Goal: Task Accomplishment & Management: Manage account settings

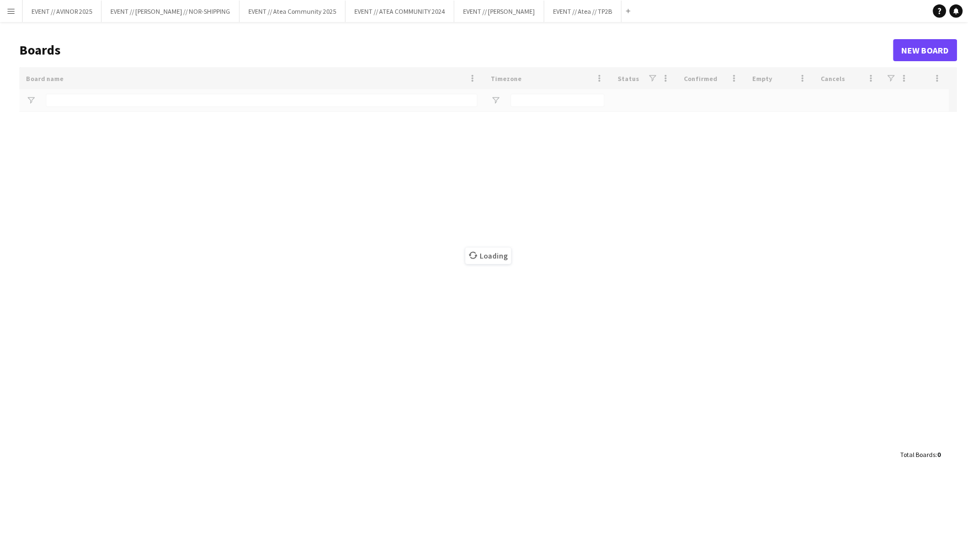
type input "****"
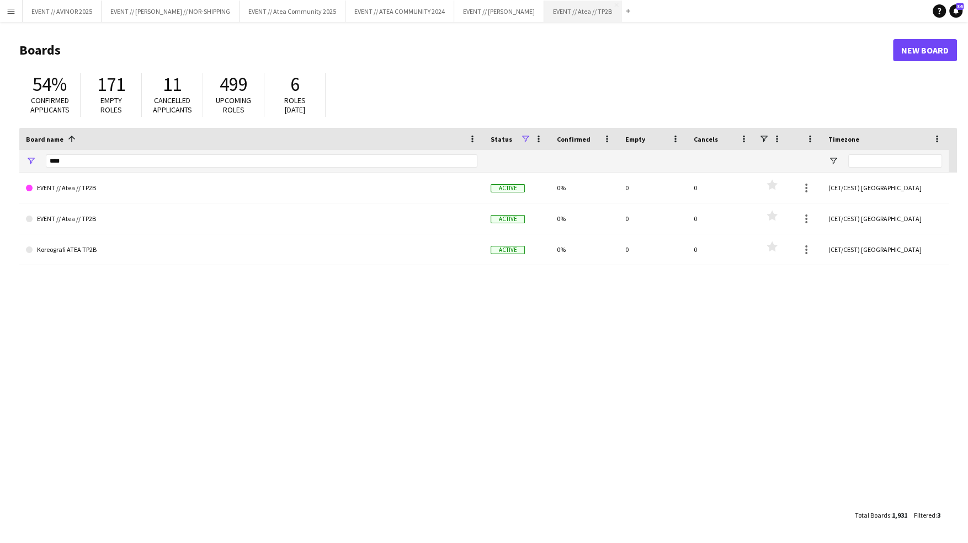
click at [619, 10] on button "EVENT // Atea // TP2B Close" at bounding box center [582, 12] width 77 height 22
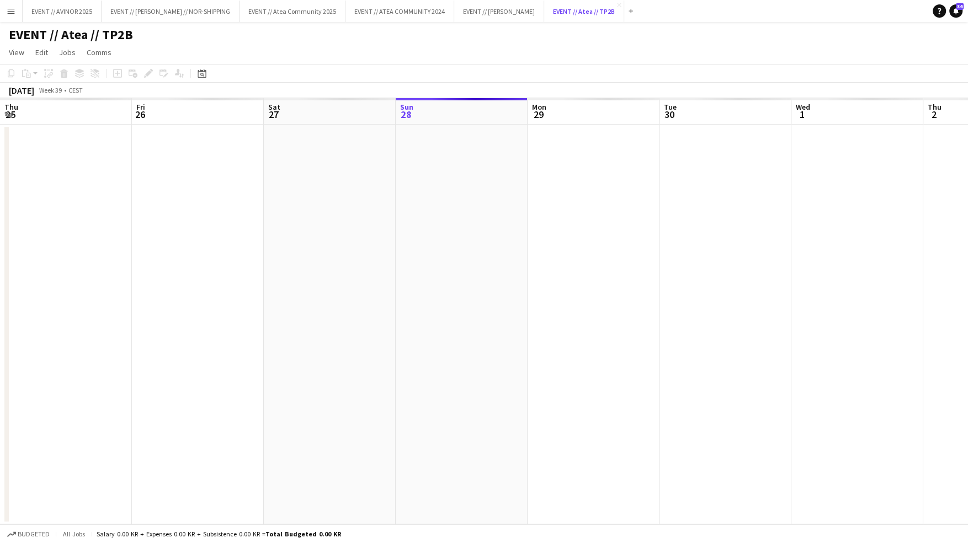
scroll to position [0, 264]
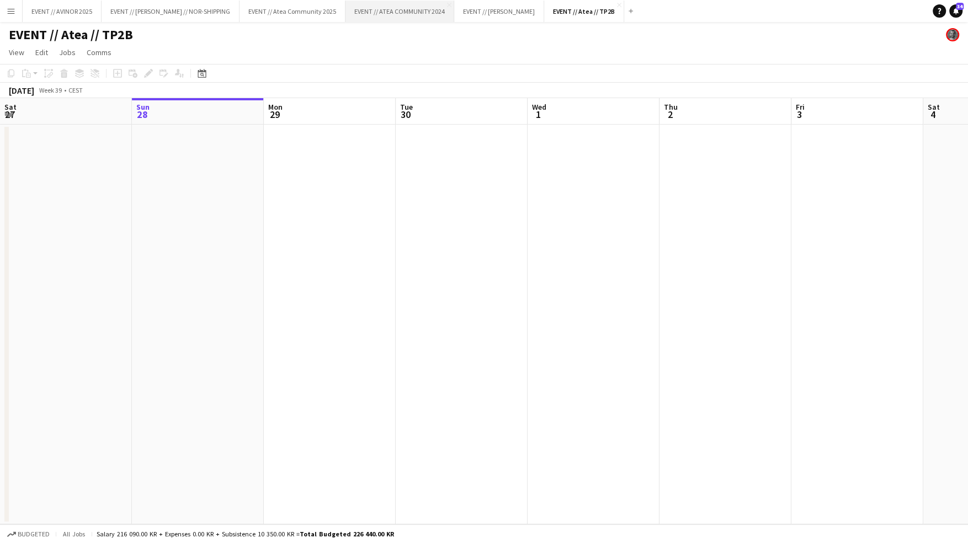
click at [395, 5] on button "EVENT // ATEA COMMUNITY 2024 Close" at bounding box center [399, 12] width 109 height 22
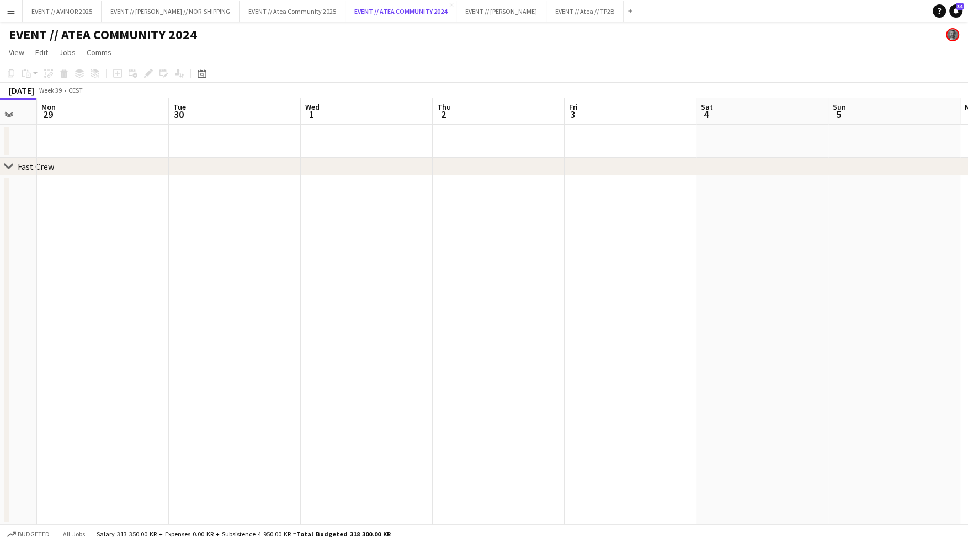
scroll to position [0, 509]
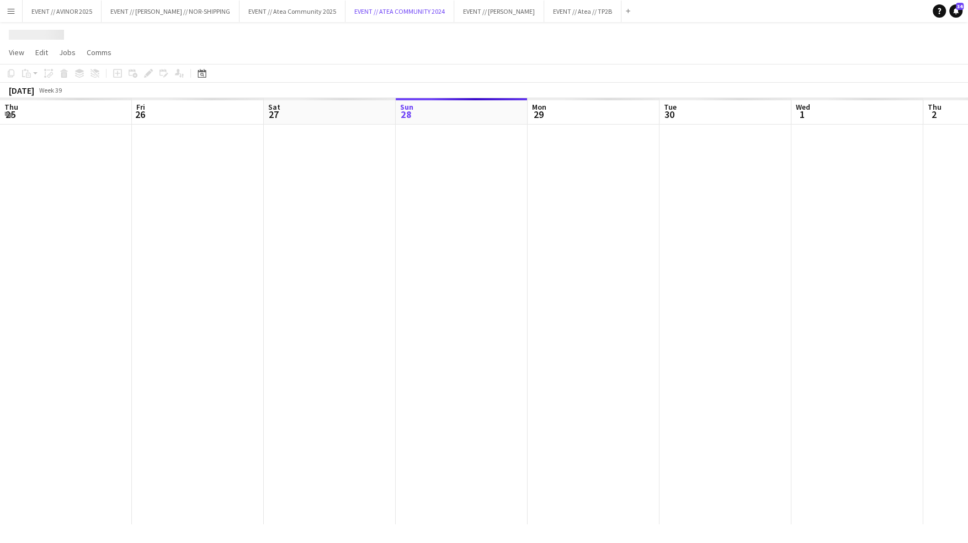
scroll to position [0, 264]
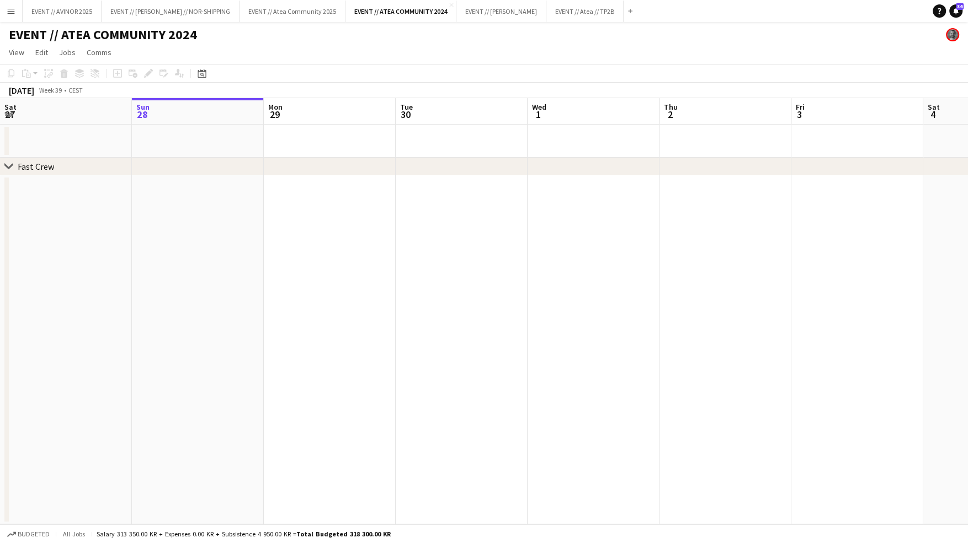
click at [42, 168] on div "Fast Crew" at bounding box center [36, 166] width 36 height 11
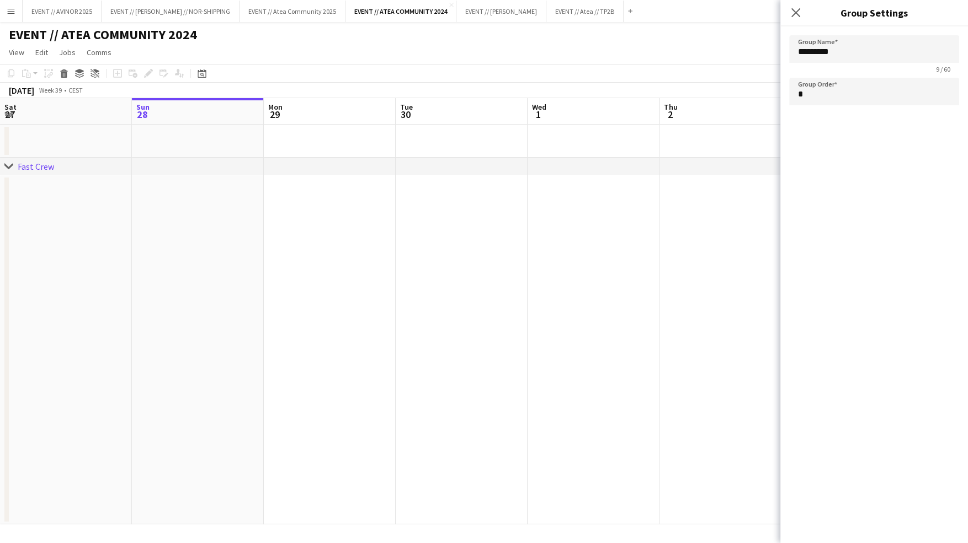
click at [42, 168] on div "Fast Crew" at bounding box center [36, 166] width 36 height 11
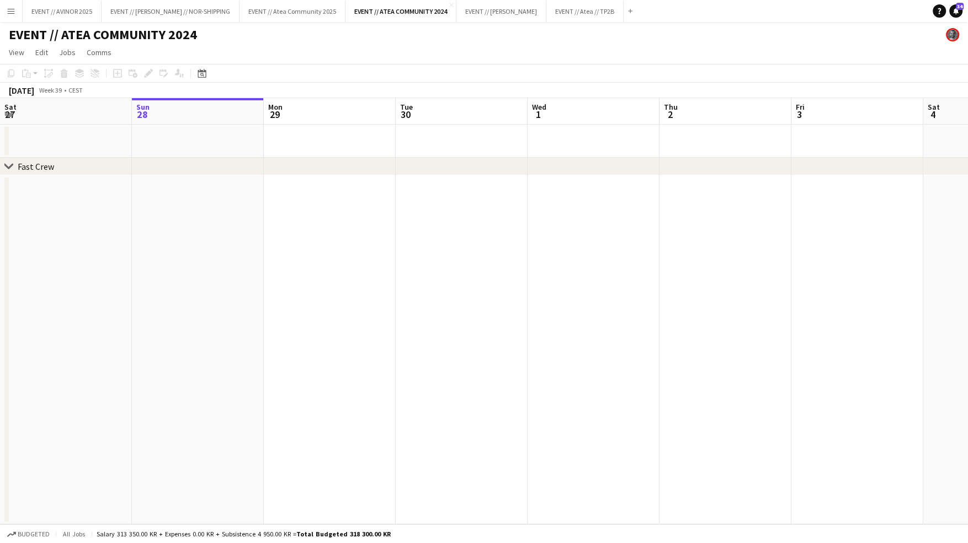
click at [162, 199] on app-date-cell at bounding box center [198, 349] width 132 height 349
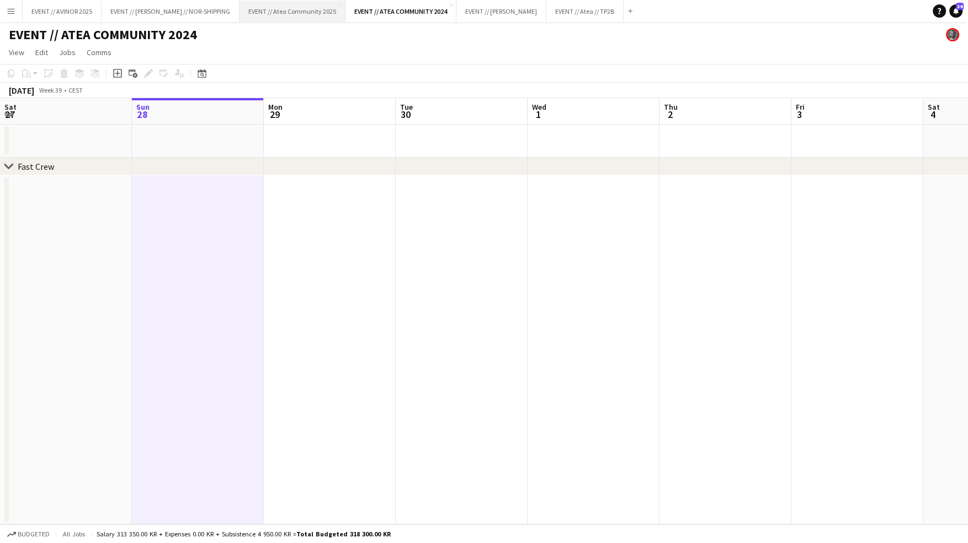
click at [297, 7] on button "EVENT // Atea Community 2025 Close" at bounding box center [292, 12] width 106 height 22
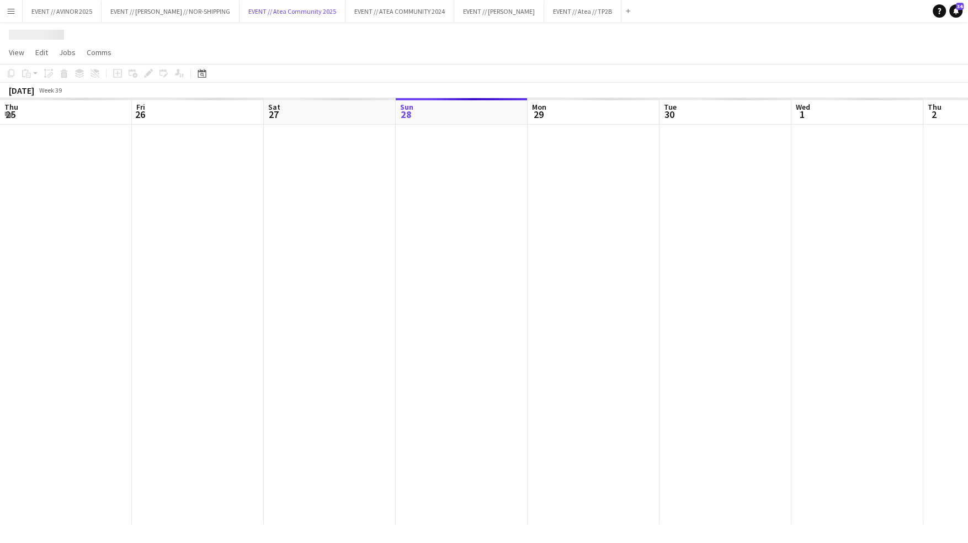
scroll to position [0, 264]
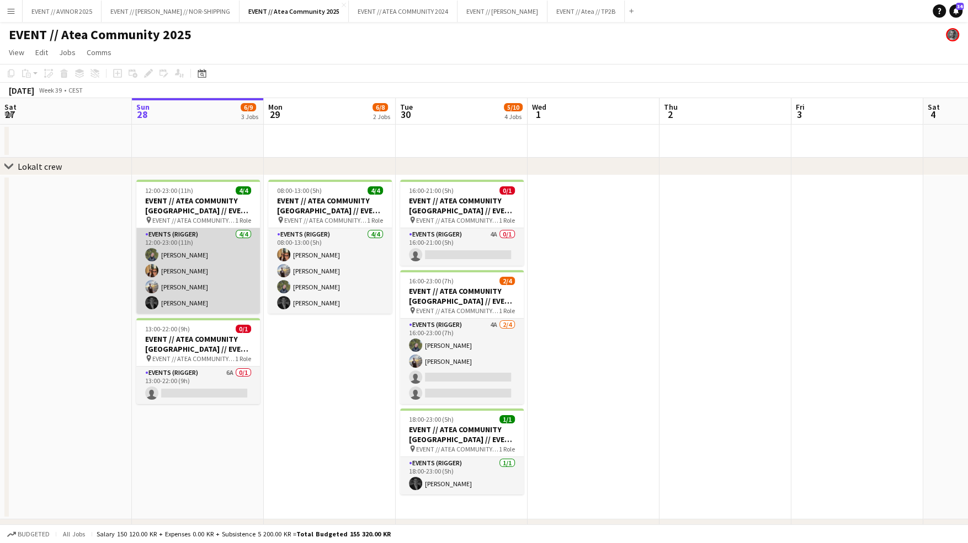
click at [225, 287] on app-card-role "Events (Rigger) 4/4 12:00-23:00 (11h) Birk Sjølie Simen Gjørtz Endre Noodt Henr…" at bounding box center [198, 271] width 124 height 86
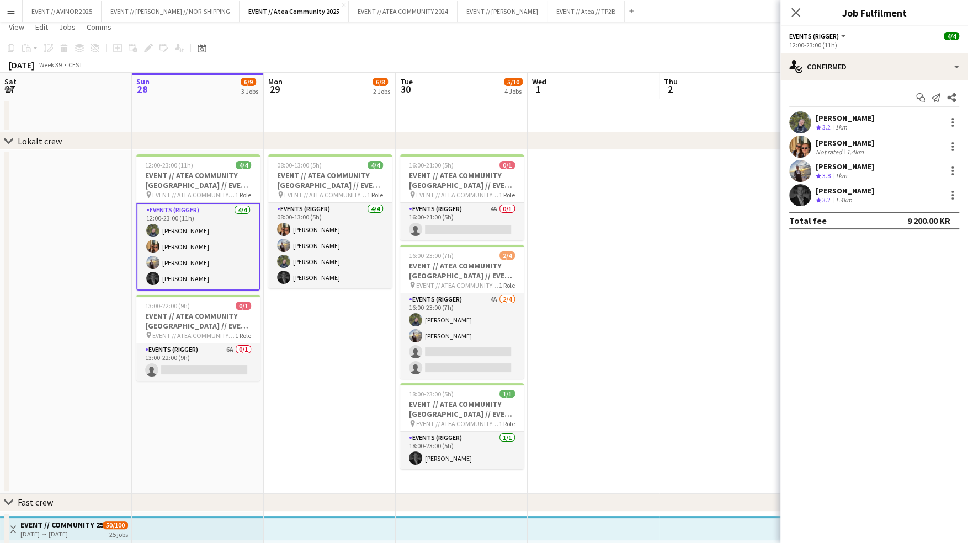
scroll to position [28, 0]
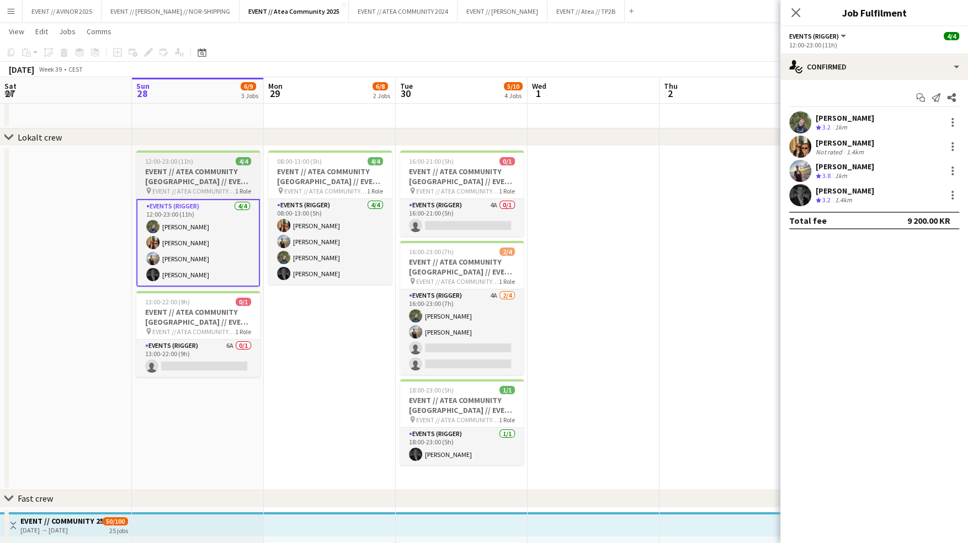
click at [203, 179] on h3 "EVENT // ATEA COMMUNITY [GEOGRAPHIC_DATA] // EVENT CREW" at bounding box center [198, 177] width 124 height 20
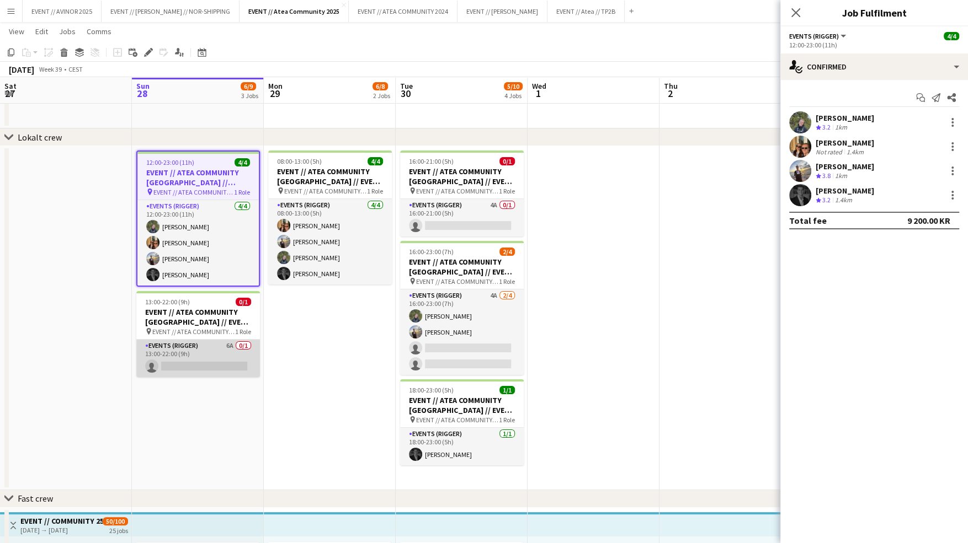
click at [220, 353] on app-card-role "Events (Rigger) 6A 0/1 13:00-22:00 (9h) single-neutral-actions" at bounding box center [198, 359] width 124 height 38
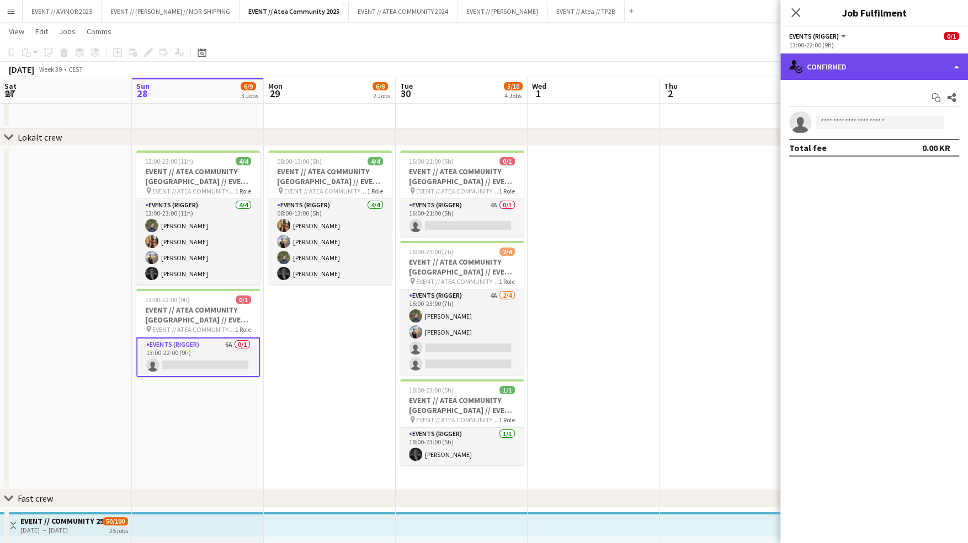
click at [872, 66] on div "single-neutral-actions-check-2 Confirmed" at bounding box center [874, 67] width 188 height 26
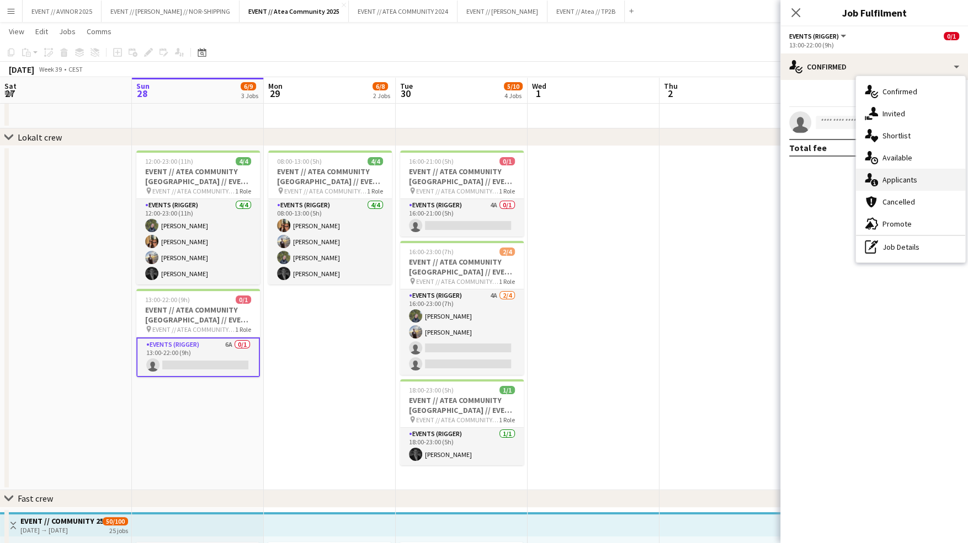
click at [896, 180] on span "Applicants" at bounding box center [899, 180] width 35 height 10
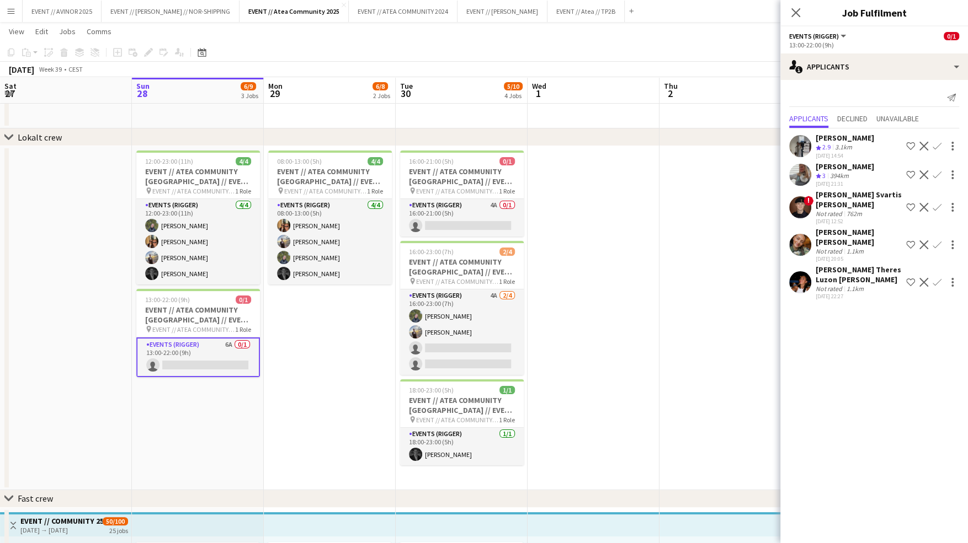
click at [851, 232] on div "[PERSON_NAME] [PERSON_NAME]" at bounding box center [859, 237] width 86 height 20
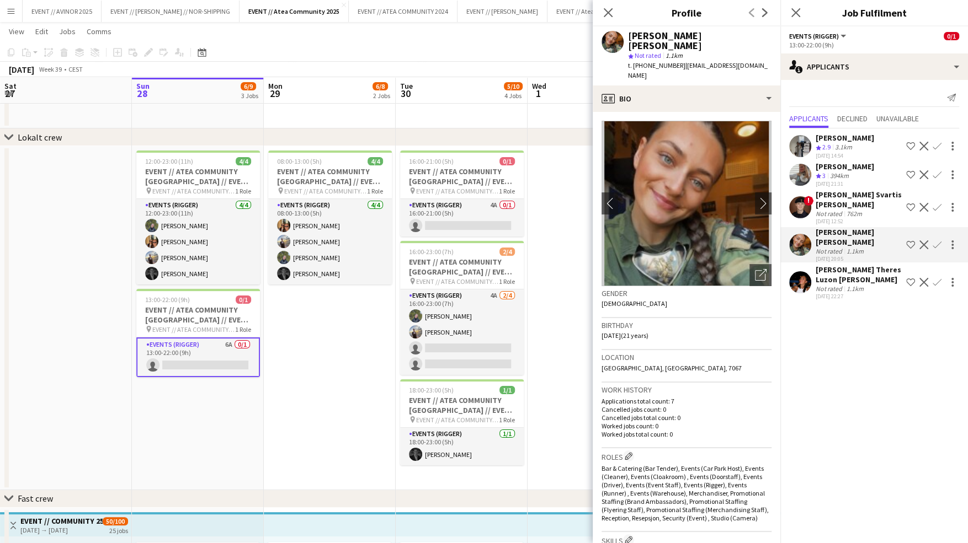
click at [851, 232] on div "[PERSON_NAME] [PERSON_NAME]" at bounding box center [859, 237] width 86 height 20
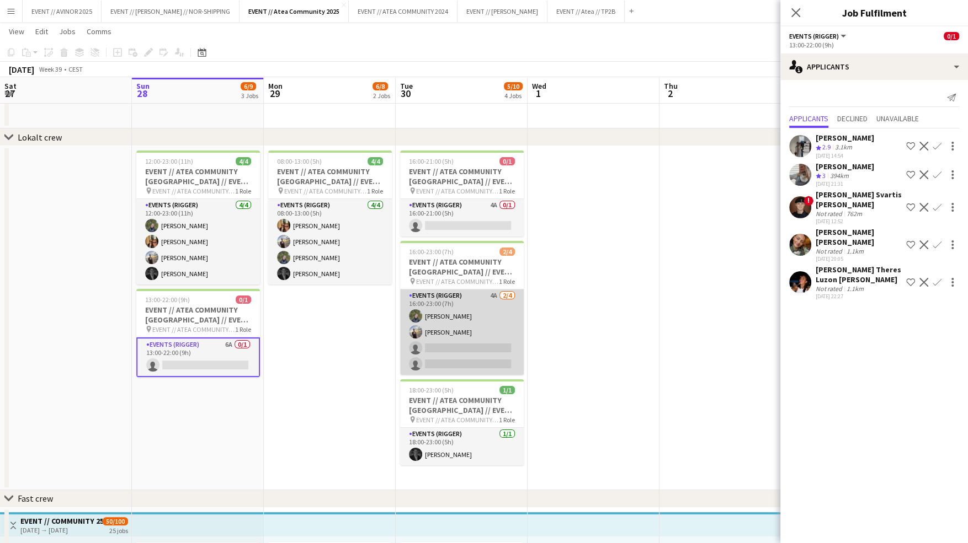
click at [453, 343] on app-card-role "Events (Rigger) 4A 2/4 16:00-23:00 (7h) Birk Sjølie Endre Noodt single-neutral-…" at bounding box center [462, 333] width 124 height 86
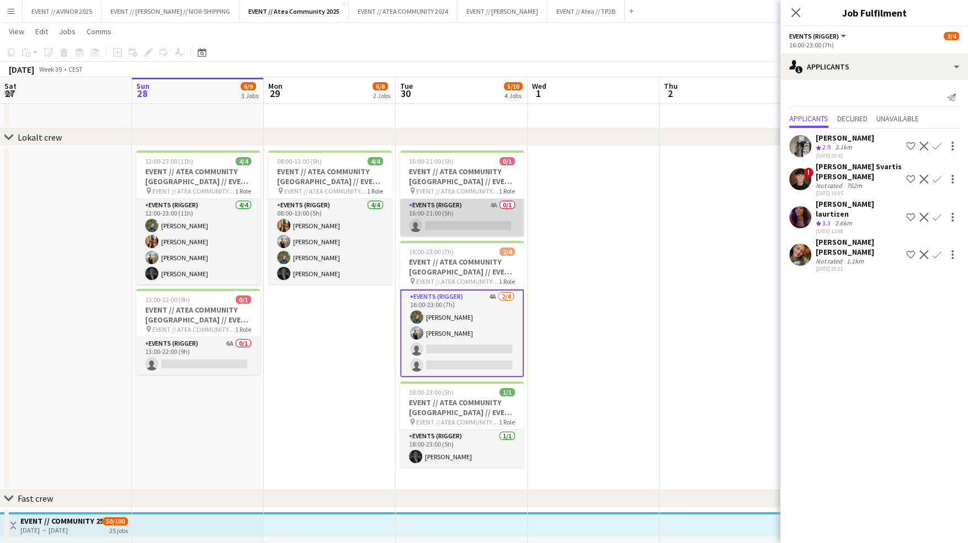
click at [481, 221] on app-card-role "Events (Rigger) 4A 0/1 16:00-21:00 (5h) single-neutral-actions" at bounding box center [462, 218] width 124 height 38
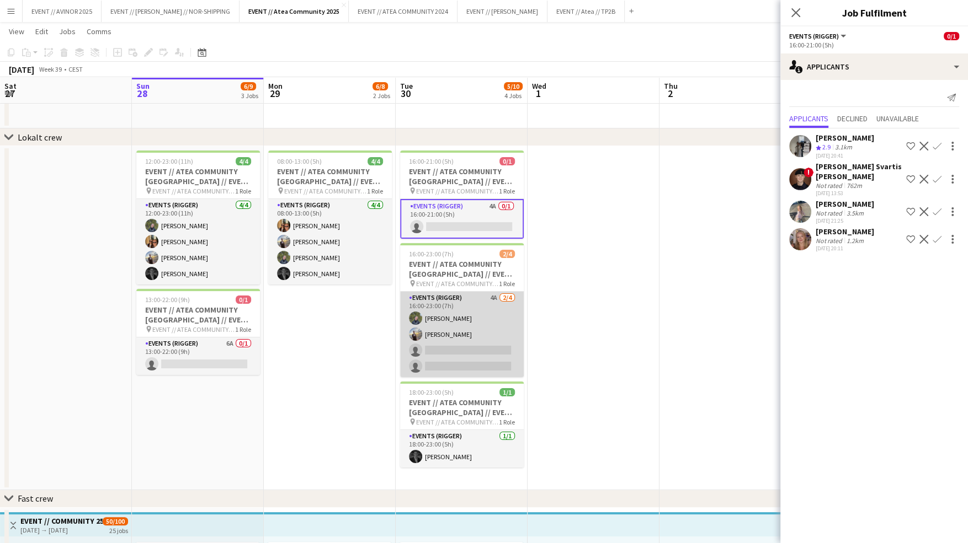
click at [471, 334] on app-card-role "Events (Rigger) 4A 2/4 16:00-23:00 (7h) Birk Sjølie Endre Noodt single-neutral-…" at bounding box center [462, 335] width 124 height 86
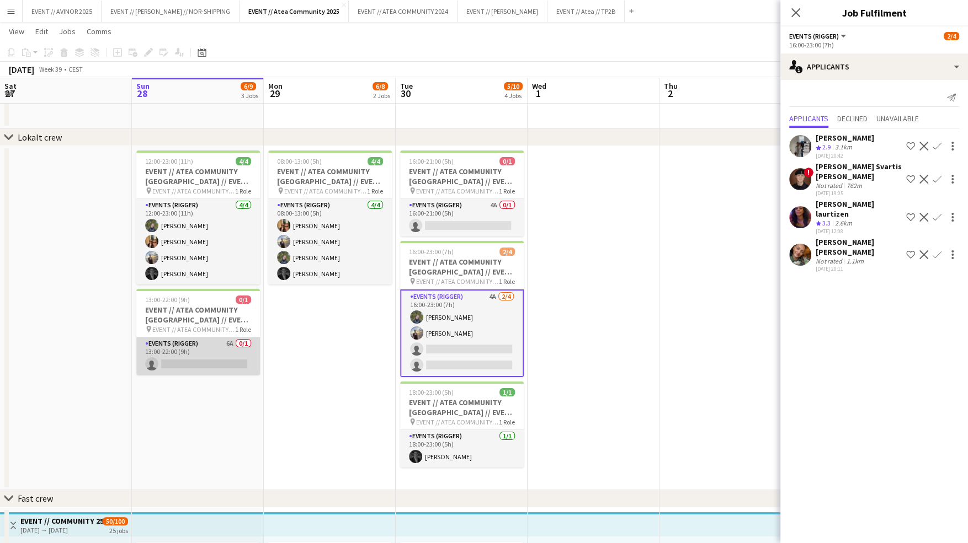
click at [206, 341] on app-card-role "Events (Rigger) 6A 0/1 13:00-22:00 (9h) single-neutral-actions" at bounding box center [198, 357] width 124 height 38
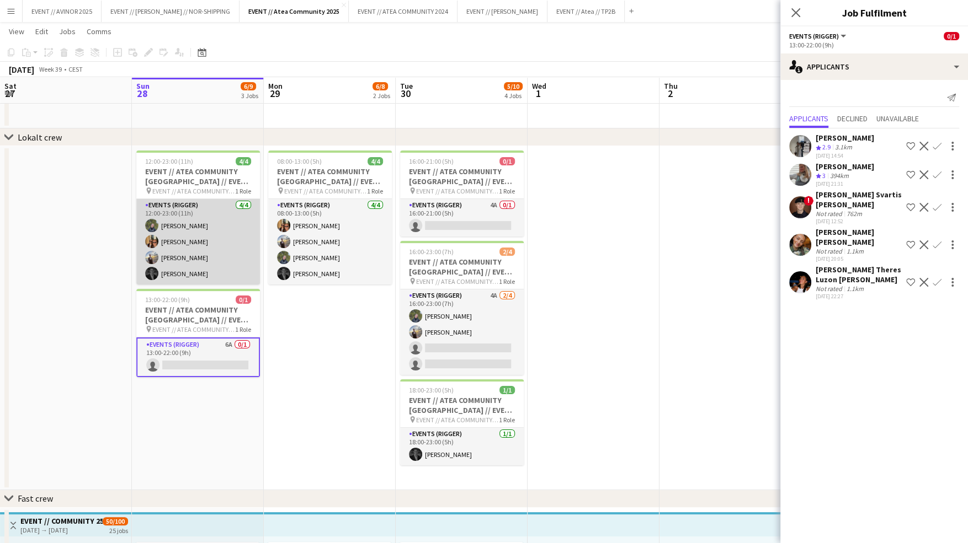
click at [193, 236] on app-card-role "Events (Rigger) 4/4 12:00-23:00 (11h) Birk Sjølie Simen Gjørtz Endre Noodt Henr…" at bounding box center [198, 242] width 124 height 86
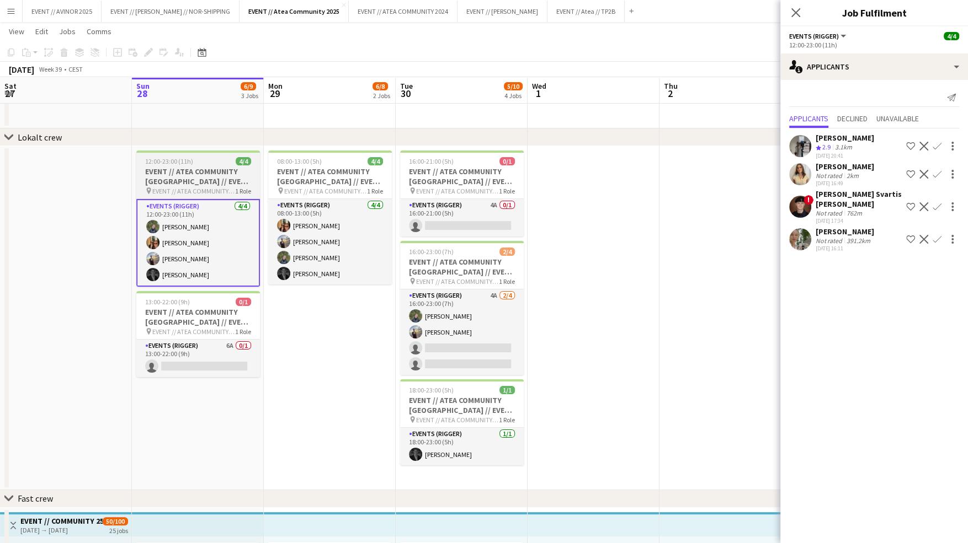
click at [211, 175] on h3 "EVENT // ATEA COMMUNITY [GEOGRAPHIC_DATA] // EVENT CREW" at bounding box center [198, 177] width 124 height 20
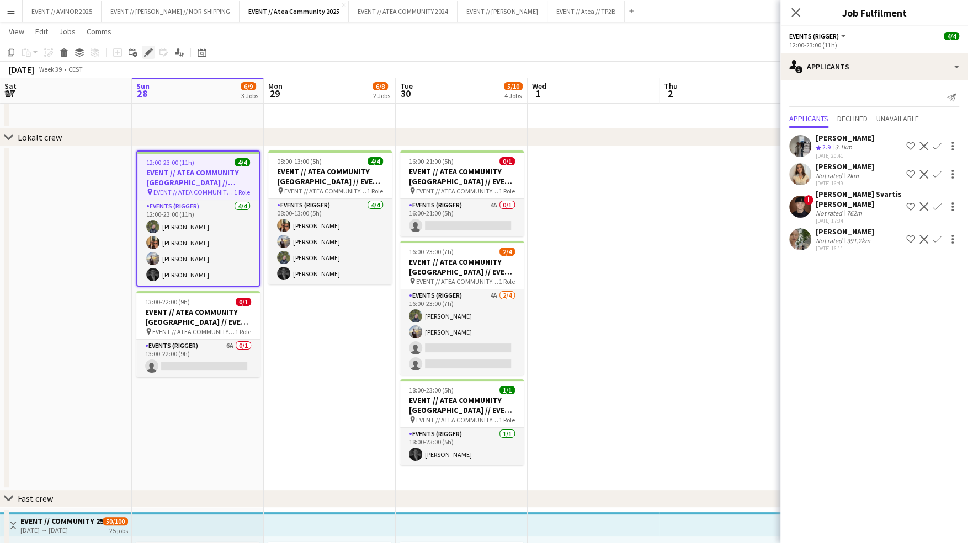
click at [153, 53] on div "Edit" at bounding box center [148, 52] width 13 height 13
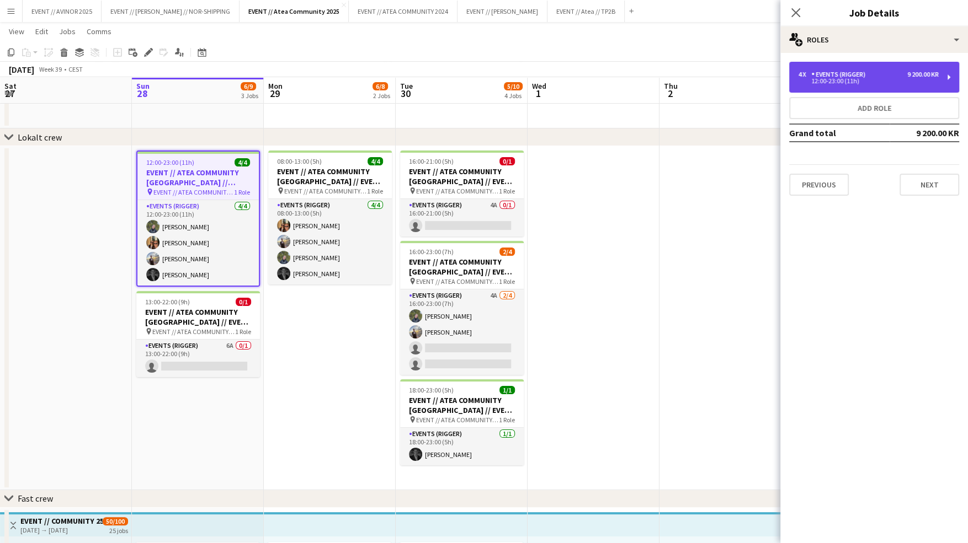
click at [886, 82] on div "12:00-23:00 (11h)" at bounding box center [868, 81] width 141 height 6
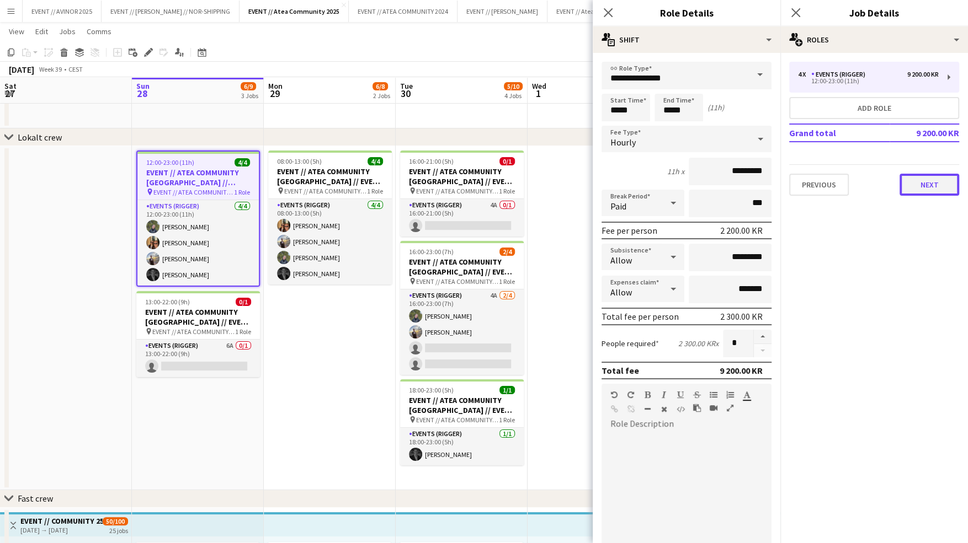
click at [912, 177] on button "Next" at bounding box center [929, 185] width 60 height 22
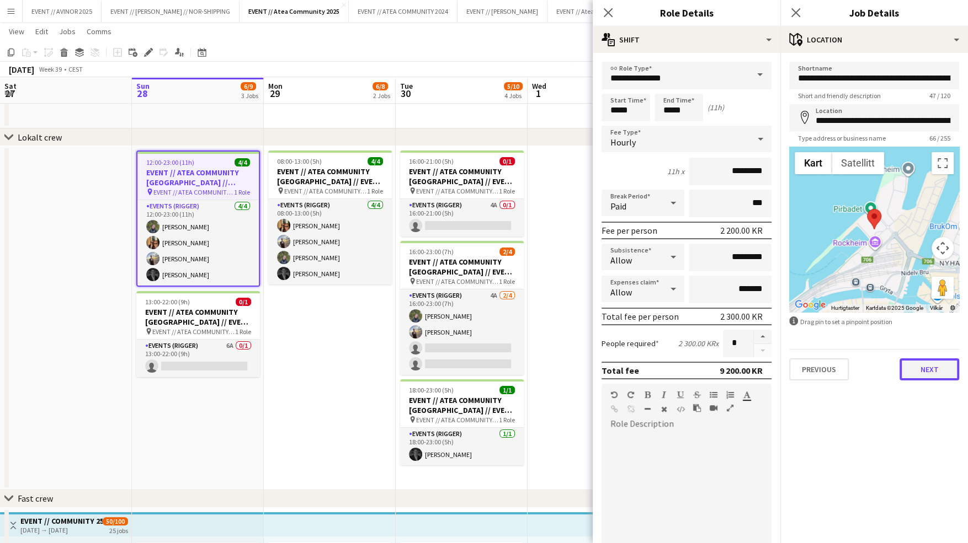
click at [933, 361] on button "Next" at bounding box center [929, 370] width 60 height 22
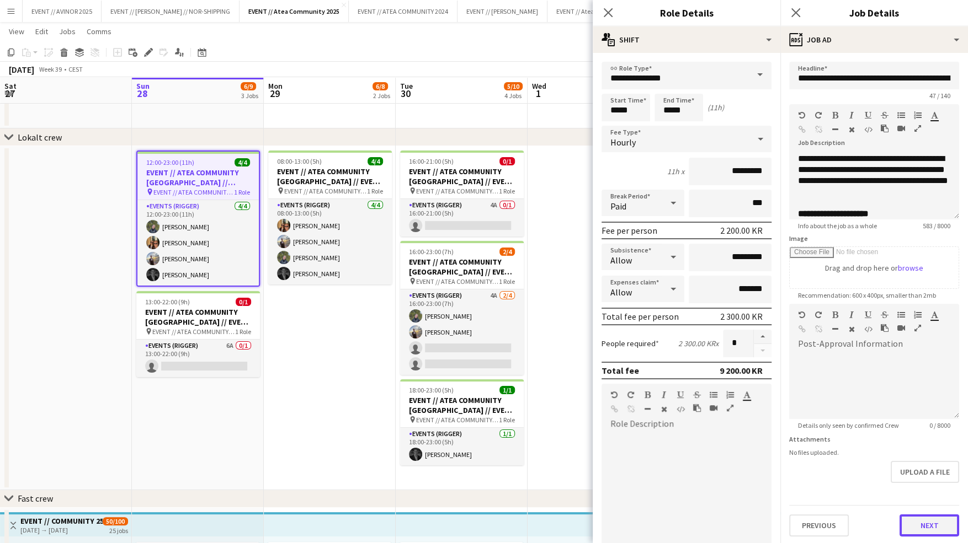
click at [941, 526] on button "Next" at bounding box center [929, 526] width 60 height 22
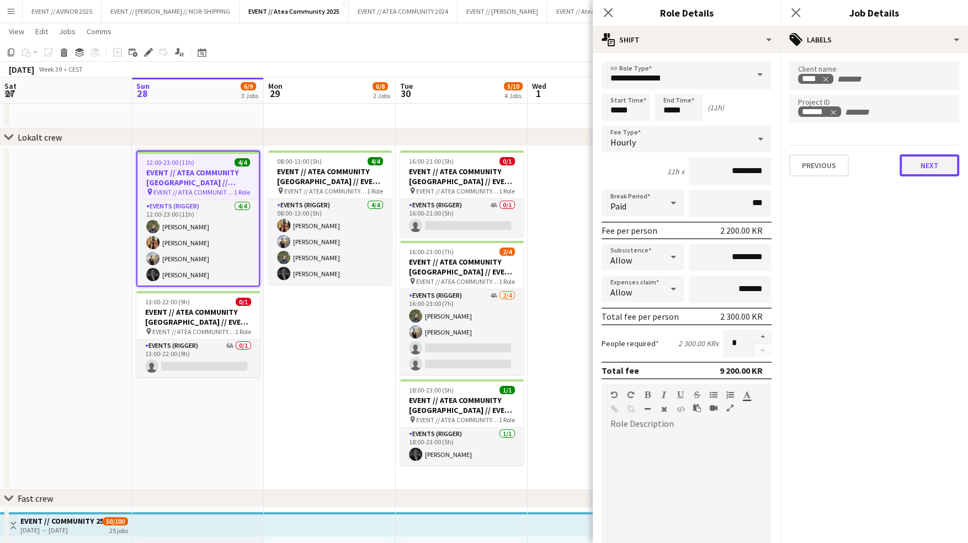
click at [936, 161] on button "Next" at bounding box center [929, 165] width 60 height 22
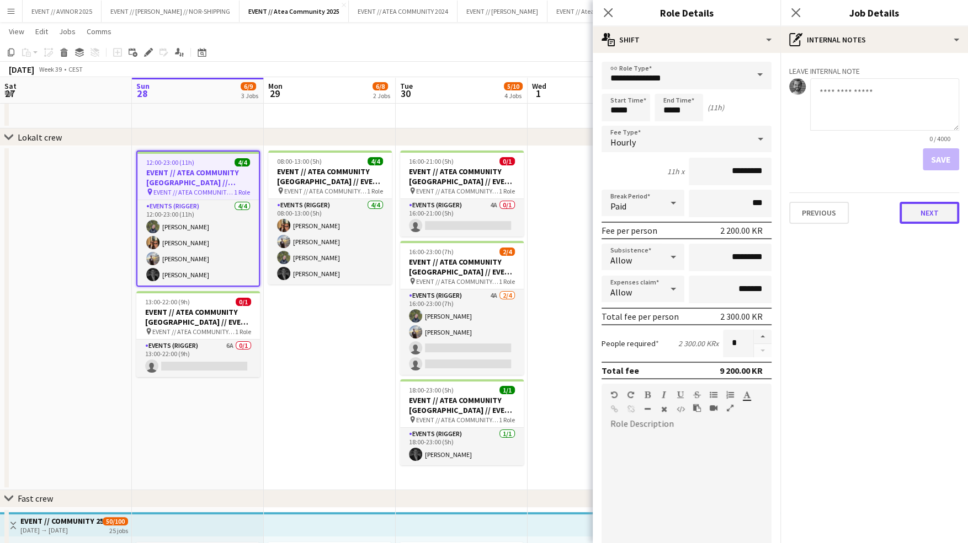
click at [931, 220] on button "Next" at bounding box center [929, 213] width 60 height 22
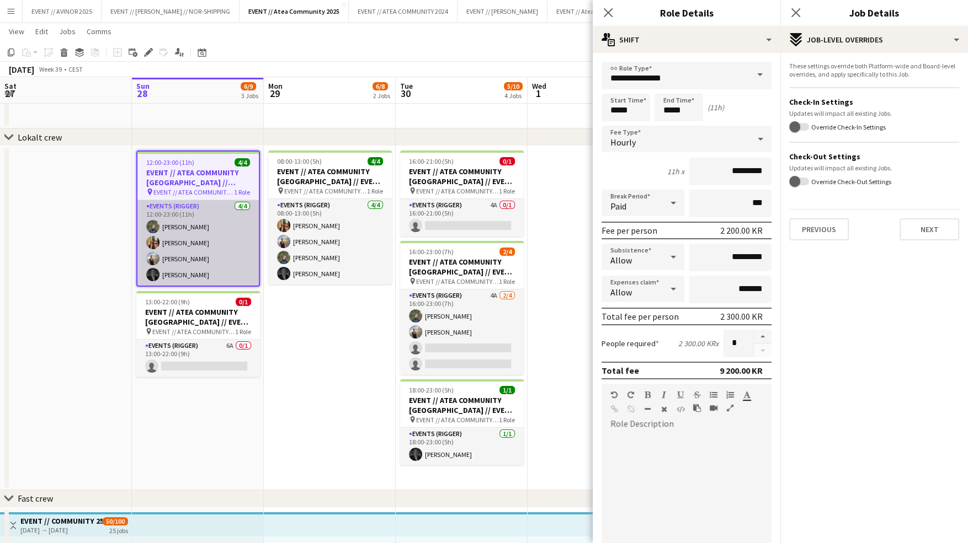
click at [218, 247] on app-card-role "Events (Rigger) 4/4 12:00-23:00 (11h) Birk Sjølie Simen Gjørtz Endre Noodt Henr…" at bounding box center [197, 243] width 121 height 86
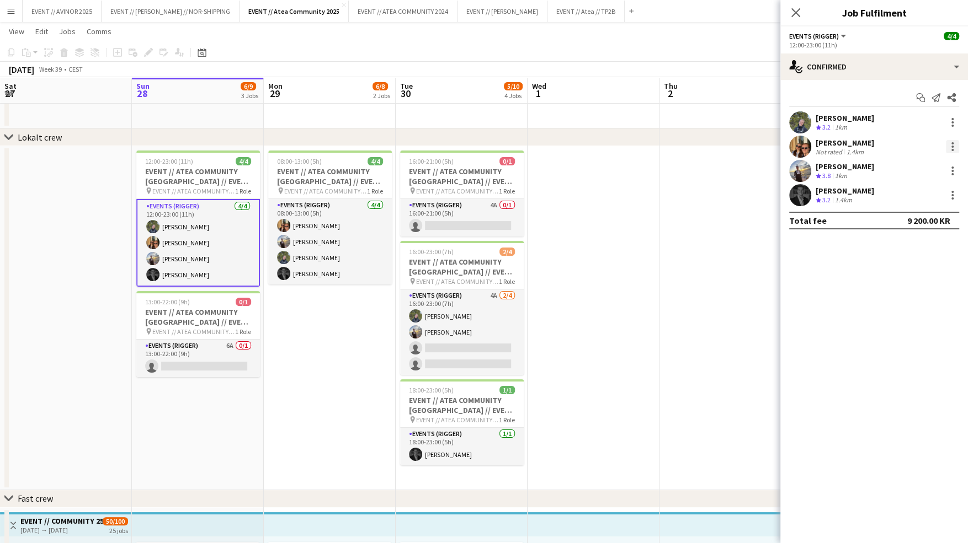
click at [949, 141] on div at bounding box center [952, 146] width 13 height 13
click at [812, 151] on div at bounding box center [484, 271] width 968 height 543
click at [800, 147] on app-user-avatar at bounding box center [800, 147] width 22 height 22
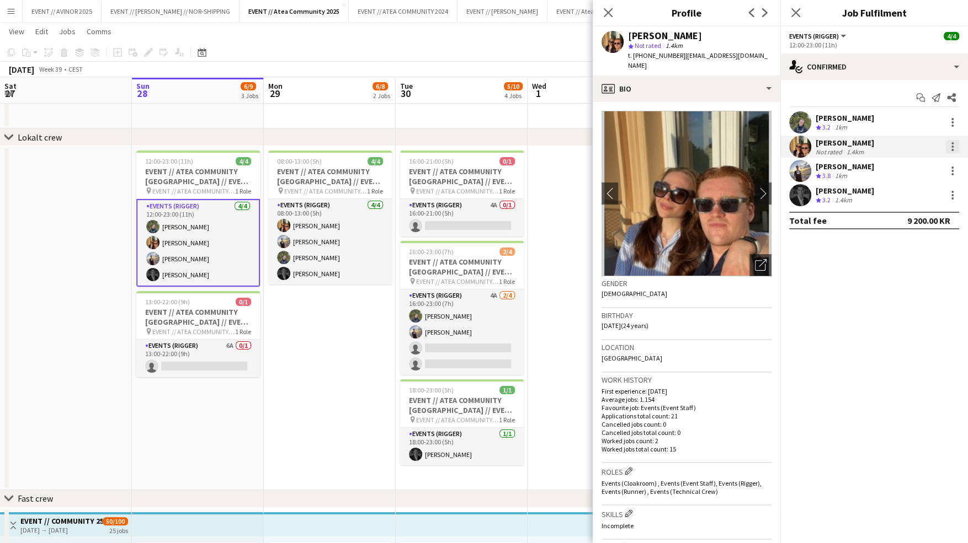
click at [951, 143] on div at bounding box center [952, 143] width 2 height 2
click at [914, 280] on button "Remove" at bounding box center [916, 273] width 86 height 26
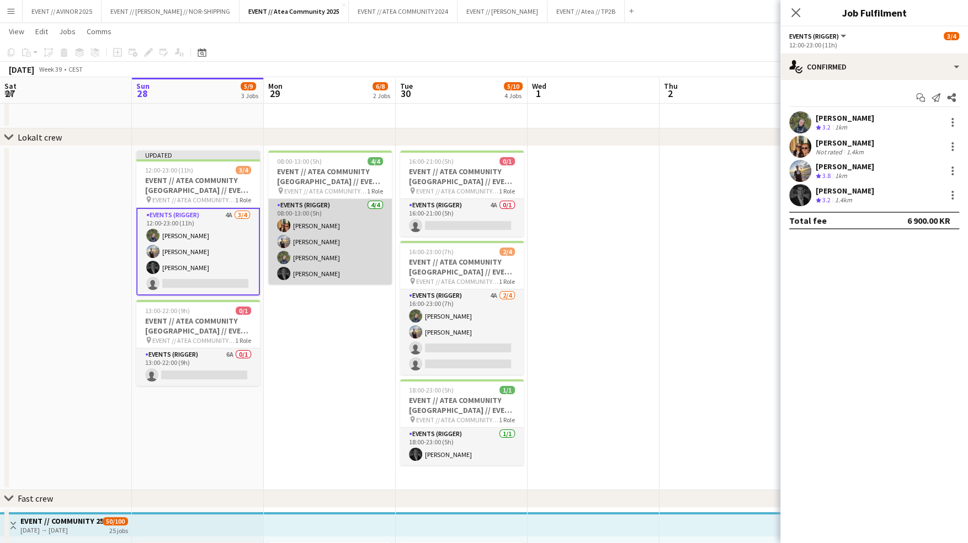
click at [347, 260] on app-card-role "Events (Rigger) 4/4 08:00-13:00 (5h) Simen Gjørtz Endre Noodt Birk Sjølie Henri…" at bounding box center [330, 242] width 124 height 86
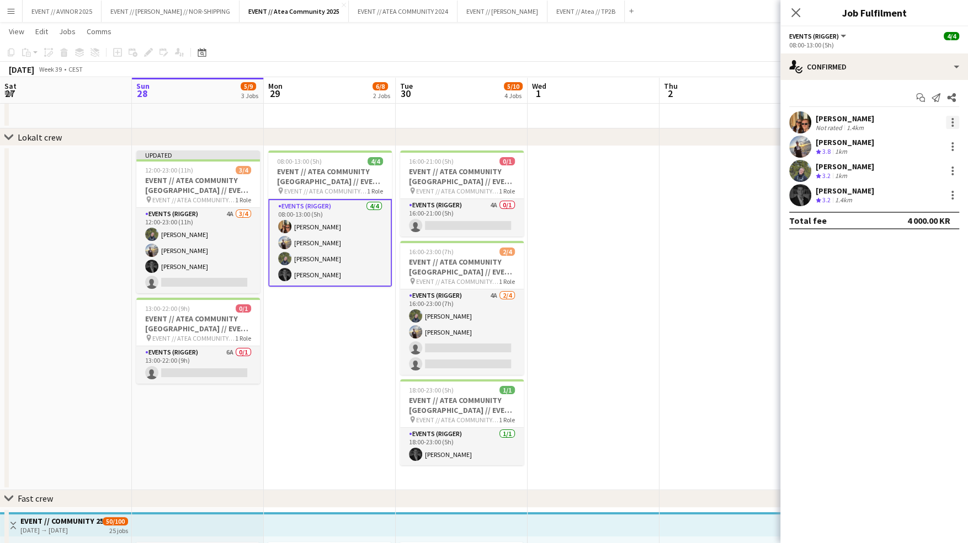
click at [956, 117] on div at bounding box center [952, 122] width 13 height 13
click at [907, 244] on span "Remove" at bounding box center [898, 248] width 33 height 9
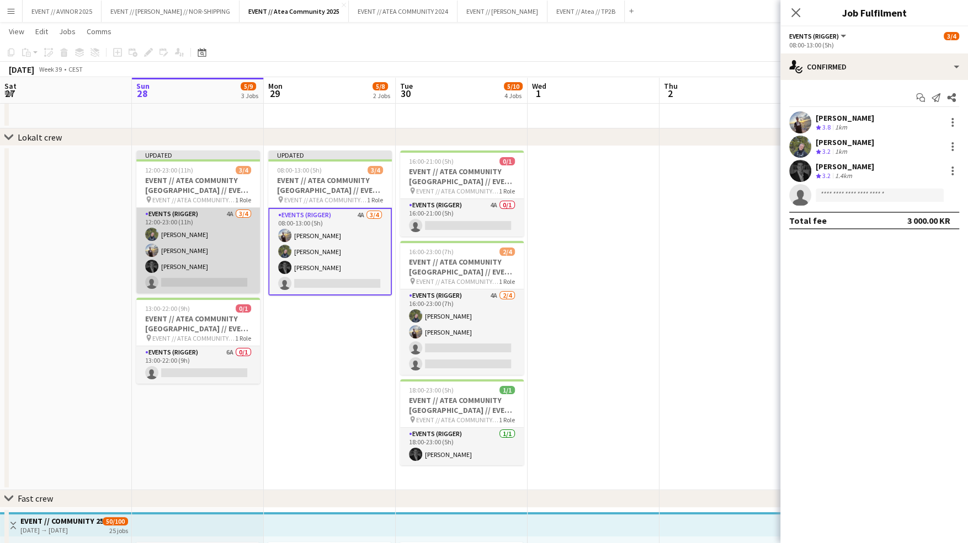
click at [199, 274] on app-card-role "Events (Rigger) 4A [DATE] 12:00-23:00 (11h) [PERSON_NAME] [PERSON_NAME] [PERSON…" at bounding box center [198, 251] width 124 height 86
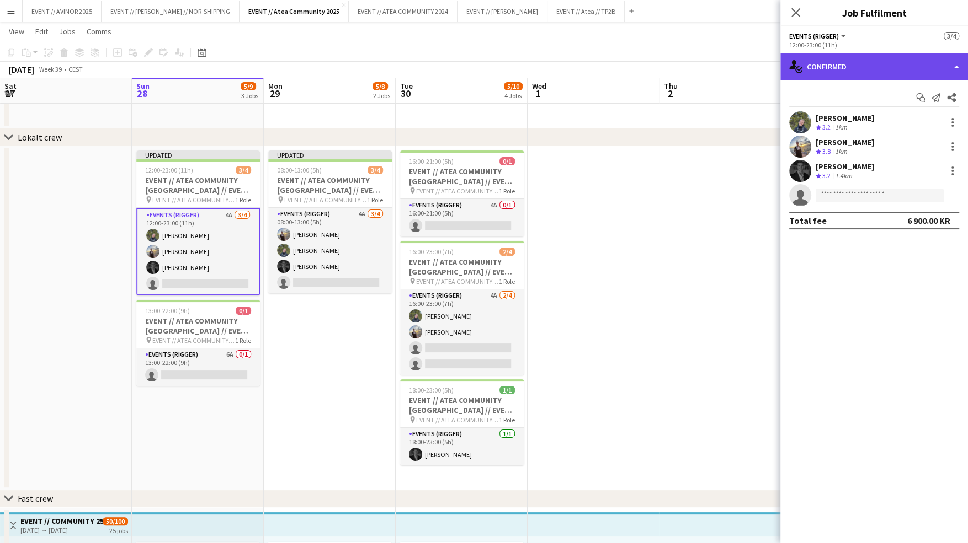
click at [883, 70] on div "single-neutral-actions-check-2 Confirmed" at bounding box center [874, 67] width 188 height 26
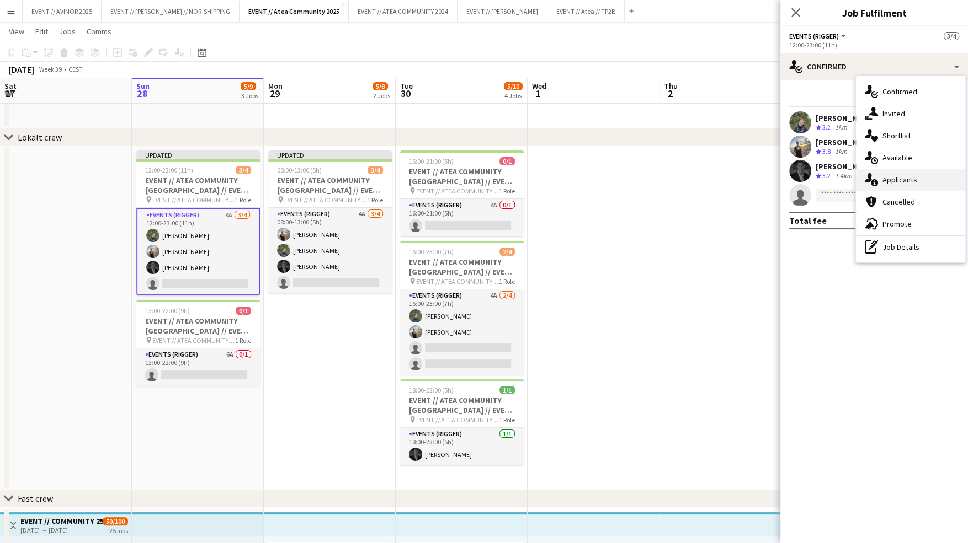
click at [910, 185] on div "single-neutral-actions-information Applicants" at bounding box center [910, 180] width 109 height 22
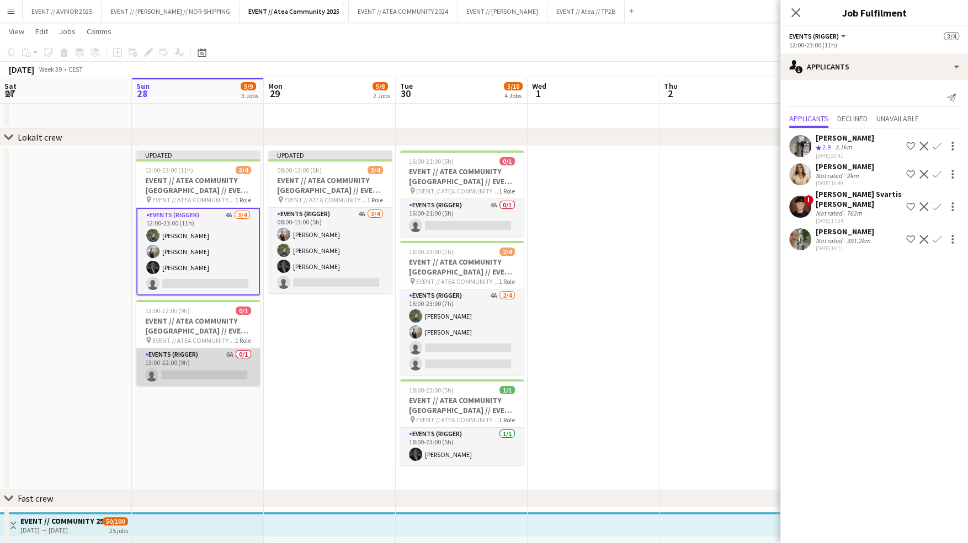
click at [217, 353] on app-card-role "Events (Rigger) 6A 0/1 13:00-22:00 (9h) single-neutral-actions" at bounding box center [198, 368] width 124 height 38
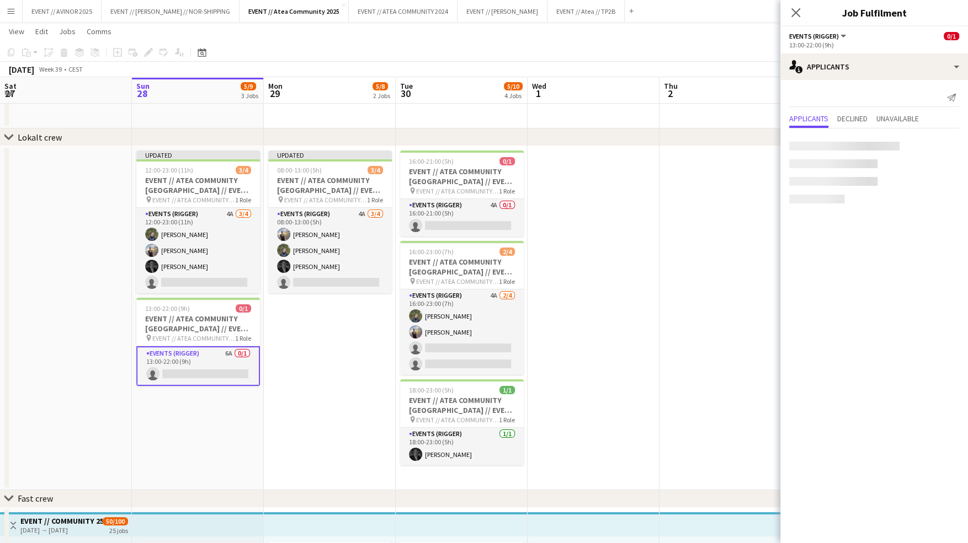
scroll to position [0, 264]
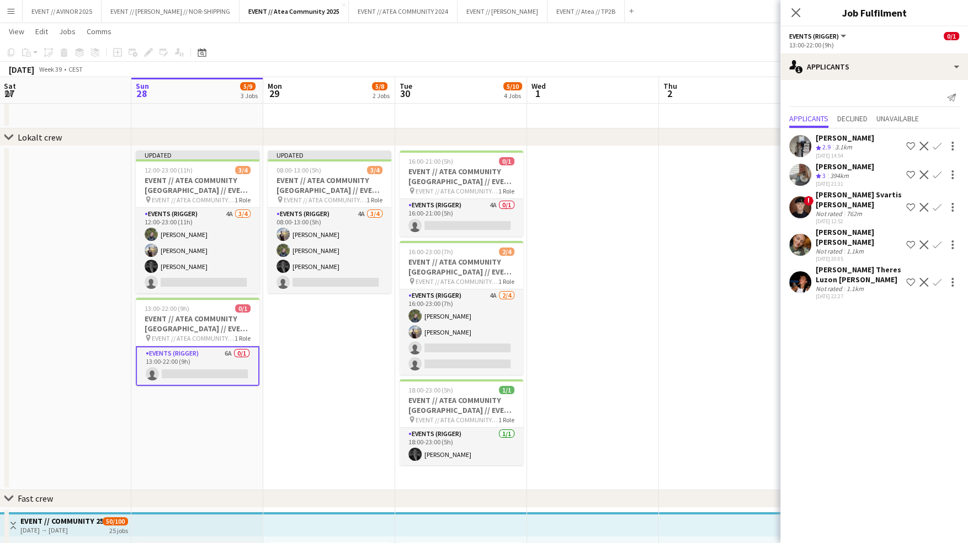
click at [939, 241] on app-icon "Confirm" at bounding box center [937, 245] width 9 height 9
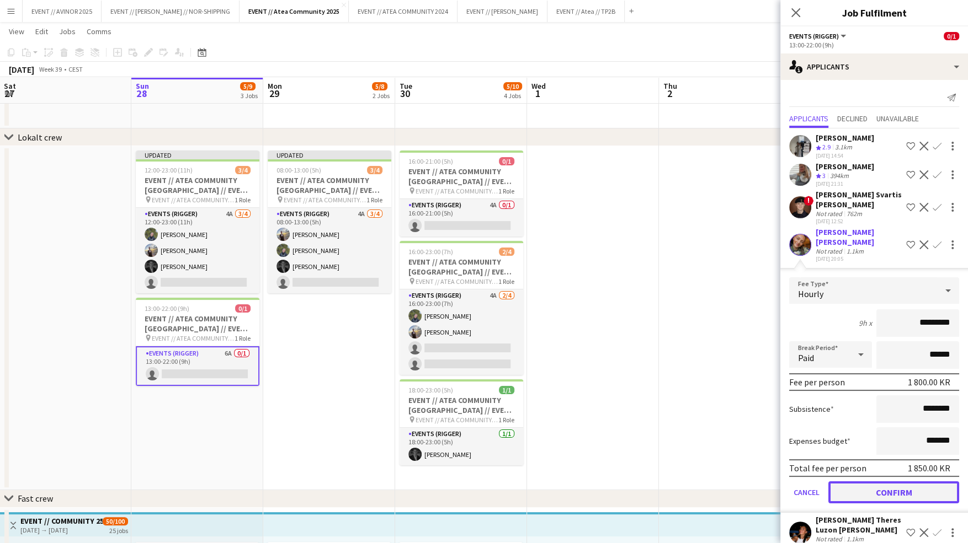
click at [908, 482] on button "Confirm" at bounding box center [893, 493] width 131 height 22
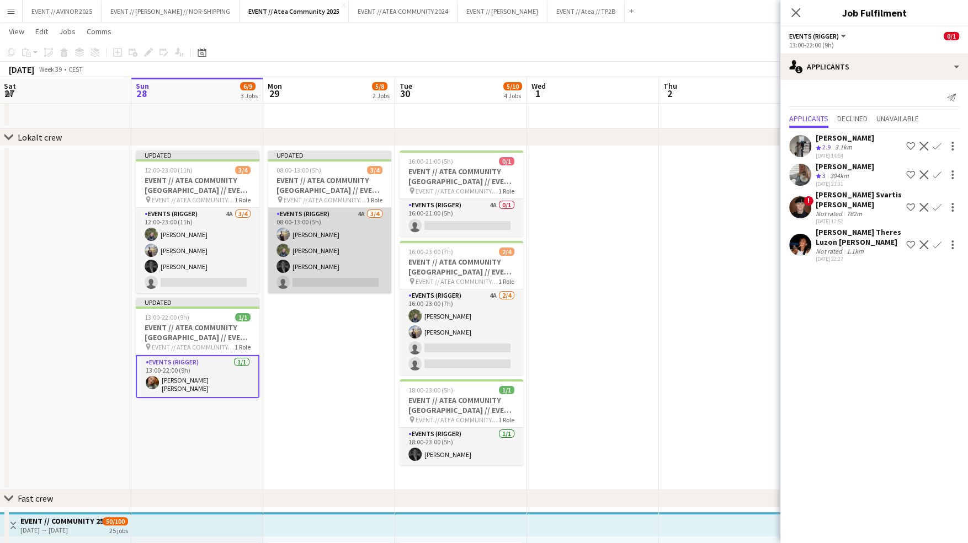
click at [345, 273] on app-card-role "Events (Rigger) 4A [DATE] 08:00-13:00 (5h) [PERSON_NAME] [PERSON_NAME] [PERSON_…" at bounding box center [330, 251] width 124 height 86
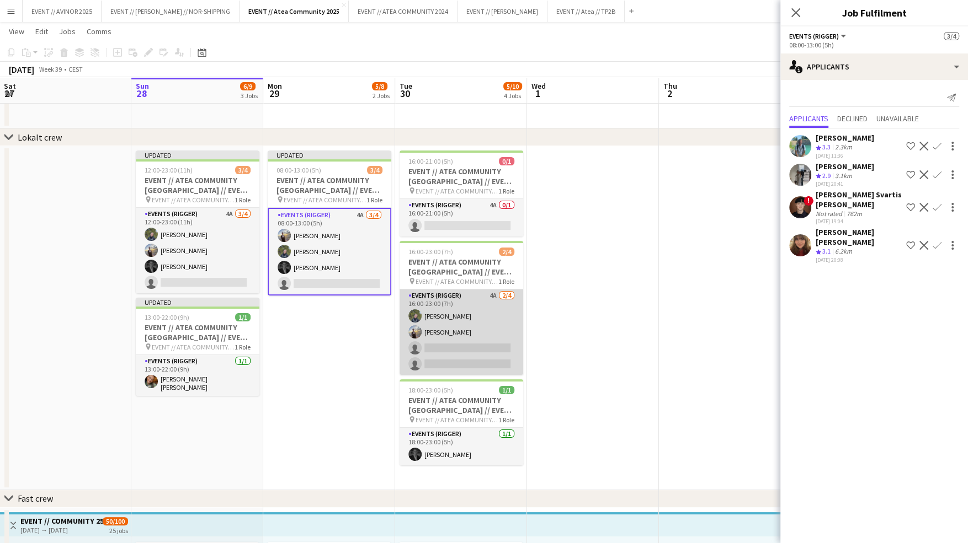
click at [471, 345] on app-card-role "Events (Rigger) 4A 2/4 16:00-23:00 (7h) Birk Sjølie Endre Noodt single-neutral-…" at bounding box center [461, 333] width 124 height 86
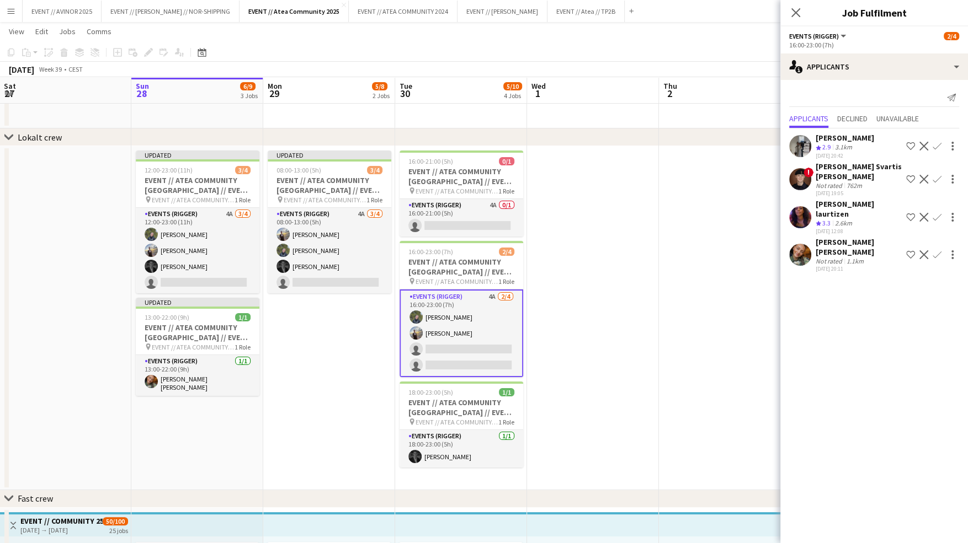
click at [936, 251] on app-icon "Confirm" at bounding box center [937, 255] width 9 height 9
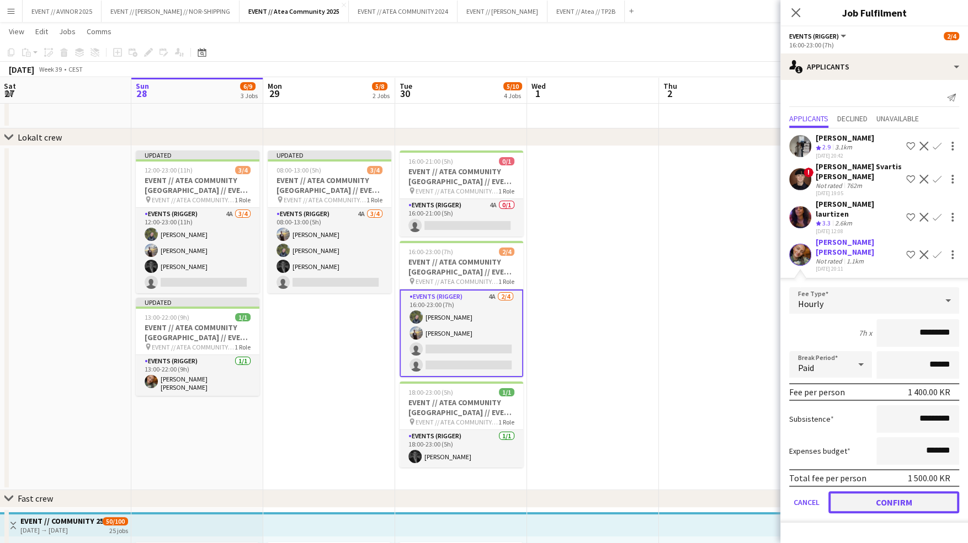
click at [891, 492] on button "Confirm" at bounding box center [893, 503] width 131 height 22
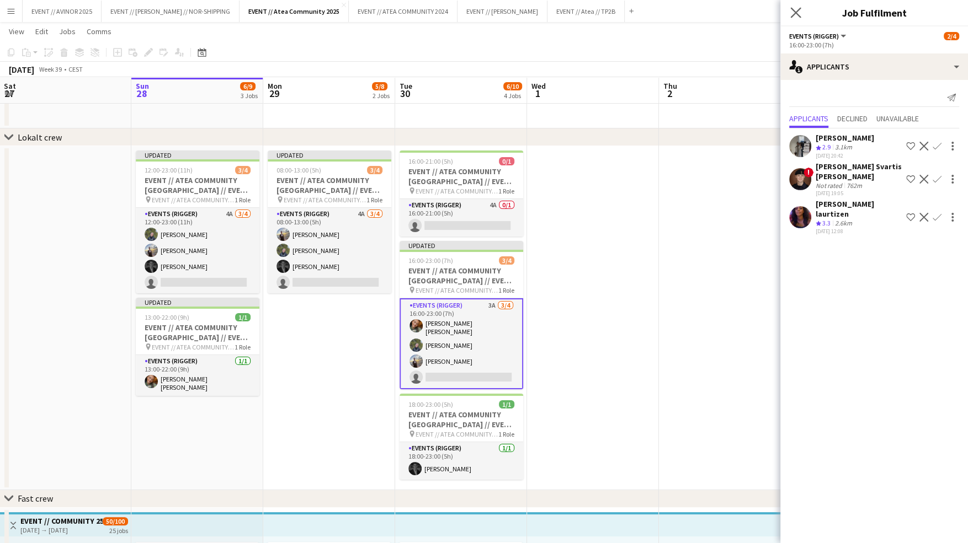
click at [788, 19] on app-icon "Close pop-in" at bounding box center [796, 13] width 16 height 16
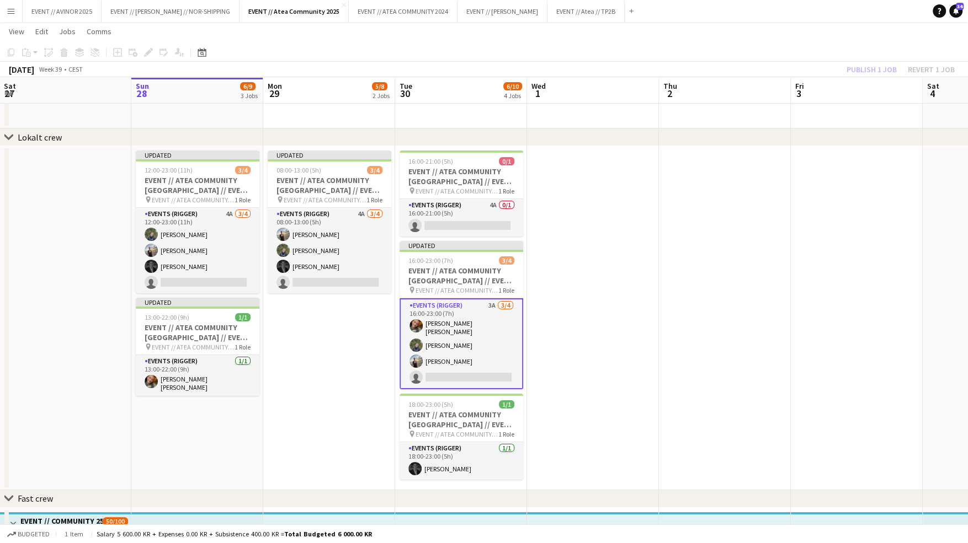
click at [858, 63] on div "Publish 1 job Revert 1 job" at bounding box center [900, 69] width 135 height 14
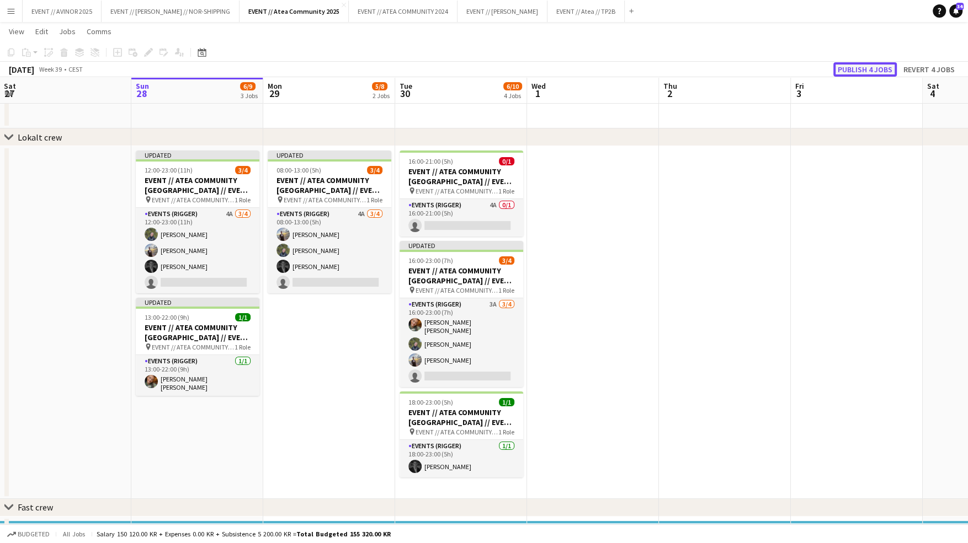
click at [848, 63] on button "Publish 4 jobs" at bounding box center [864, 69] width 63 height 14
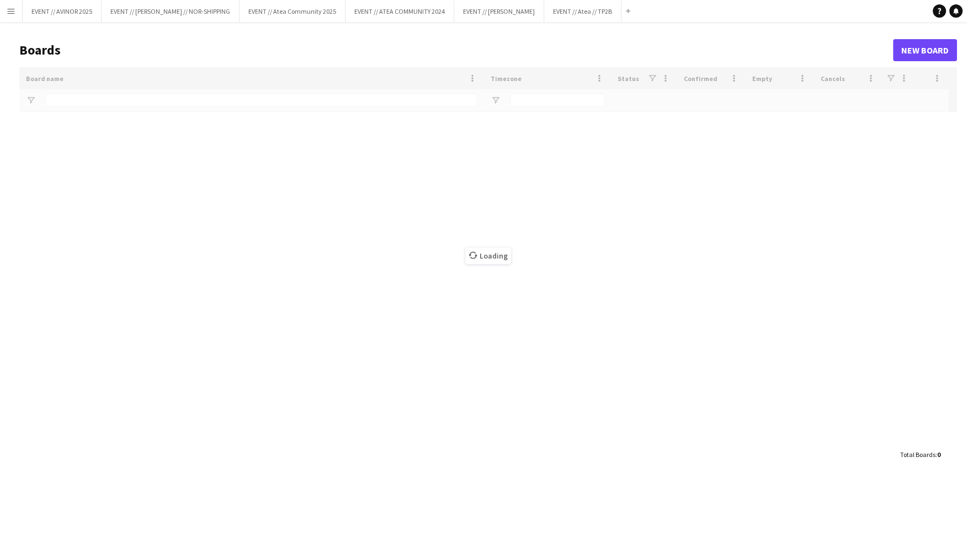
type input "****"
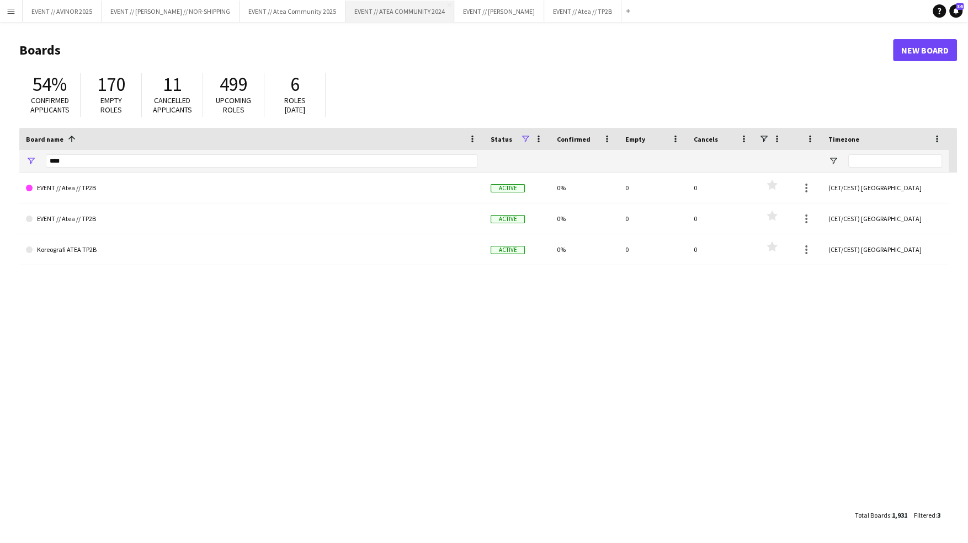
click at [409, 16] on button "EVENT // ATEA COMMUNITY 2024 Close" at bounding box center [399, 12] width 109 height 22
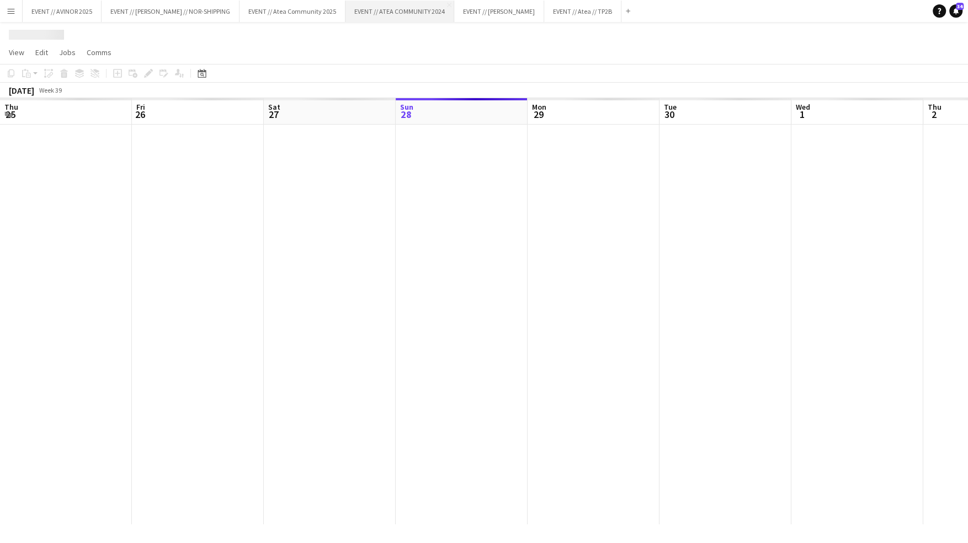
scroll to position [0, 264]
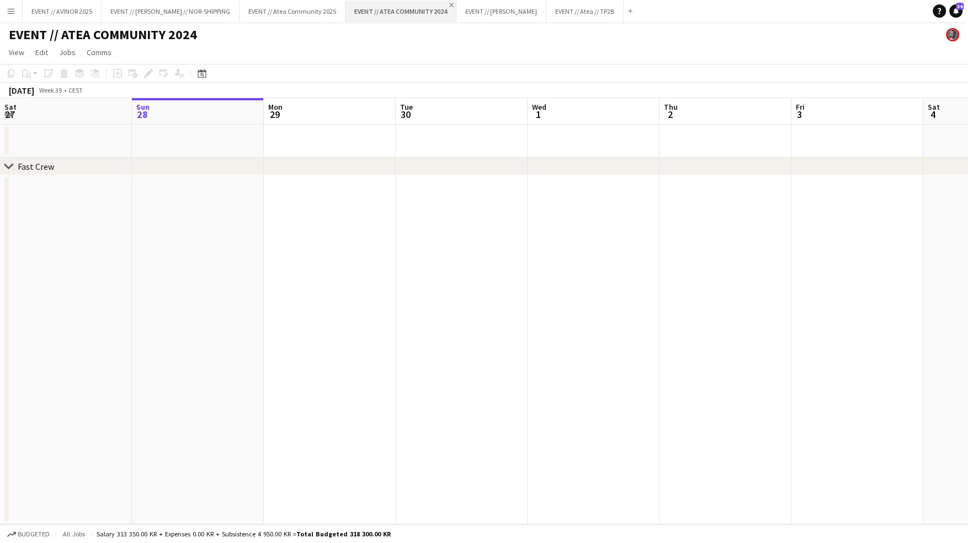
click at [449, 4] on app-icon "Close" at bounding box center [451, 5] width 4 height 4
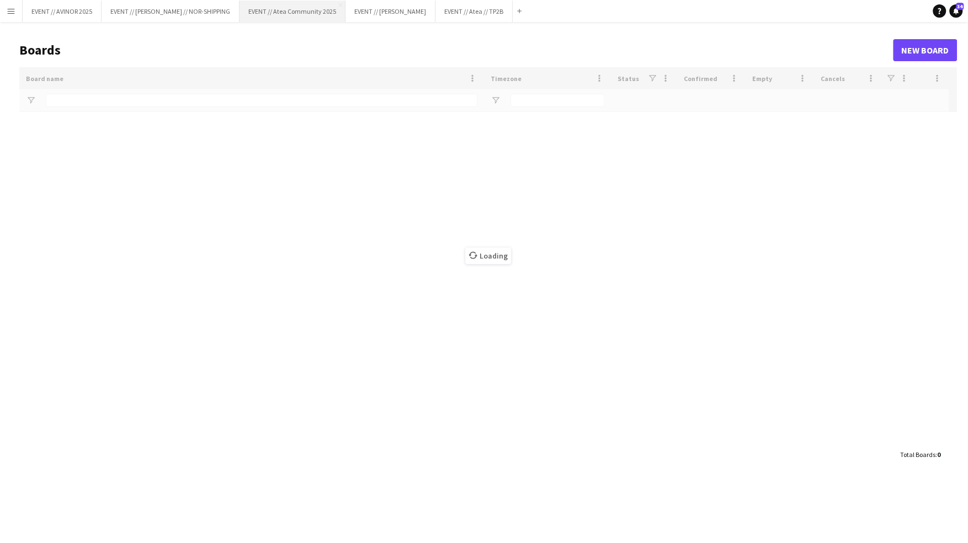
click at [290, 14] on button "EVENT // Atea Community 2025 Close" at bounding box center [292, 12] width 106 height 22
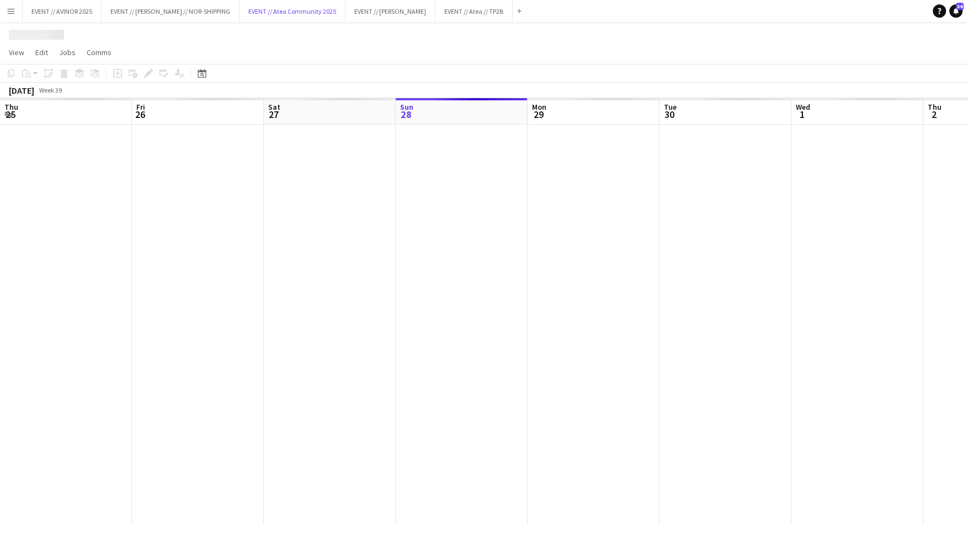
scroll to position [0, 264]
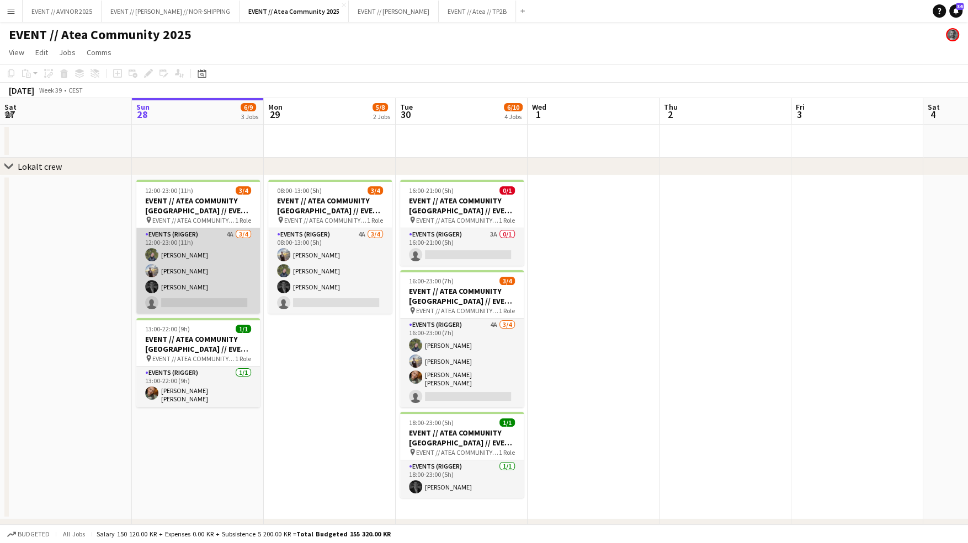
click at [220, 276] on app-card-role "Events (Rigger) 4A [DATE] 12:00-23:00 (11h) [PERSON_NAME] [PERSON_NAME] [PERSON…" at bounding box center [198, 271] width 124 height 86
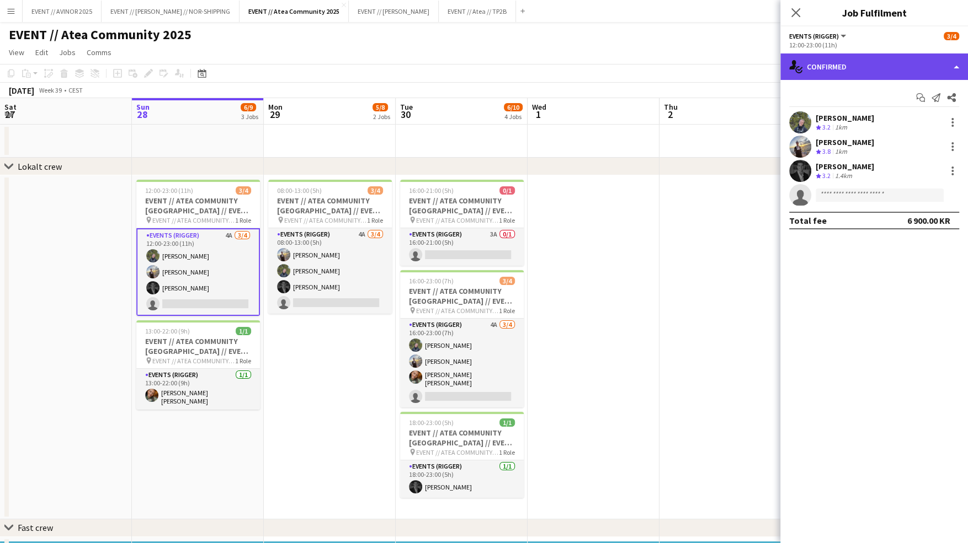
click at [836, 73] on div "single-neutral-actions-check-2 Confirmed" at bounding box center [874, 67] width 188 height 26
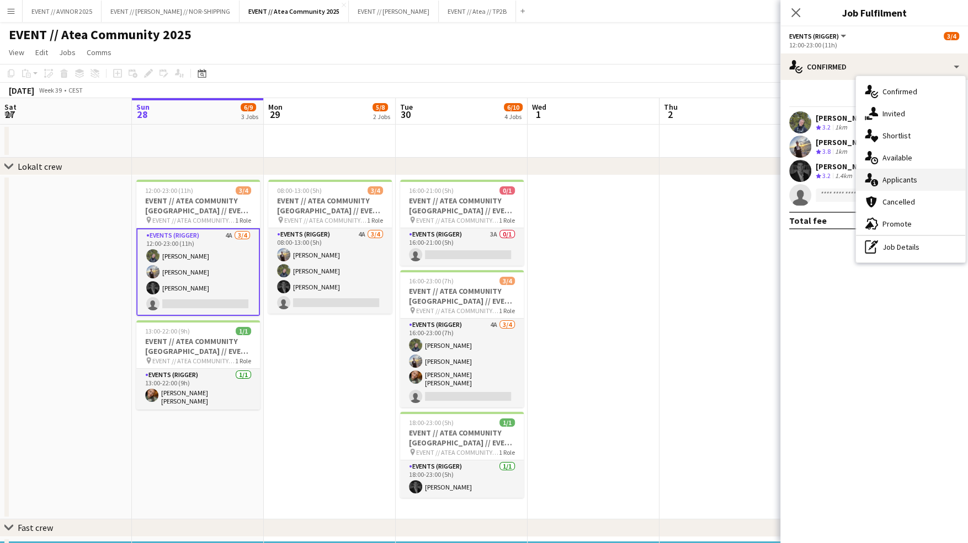
click at [906, 185] on div "single-neutral-actions-information Applicants" at bounding box center [910, 180] width 109 height 22
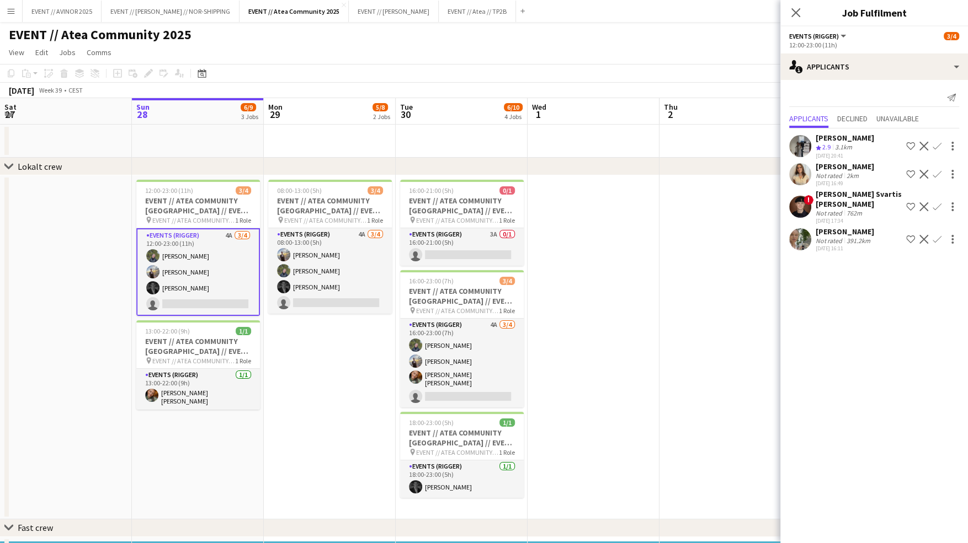
click at [871, 232] on div "[PERSON_NAME]" at bounding box center [845, 232] width 58 height 10
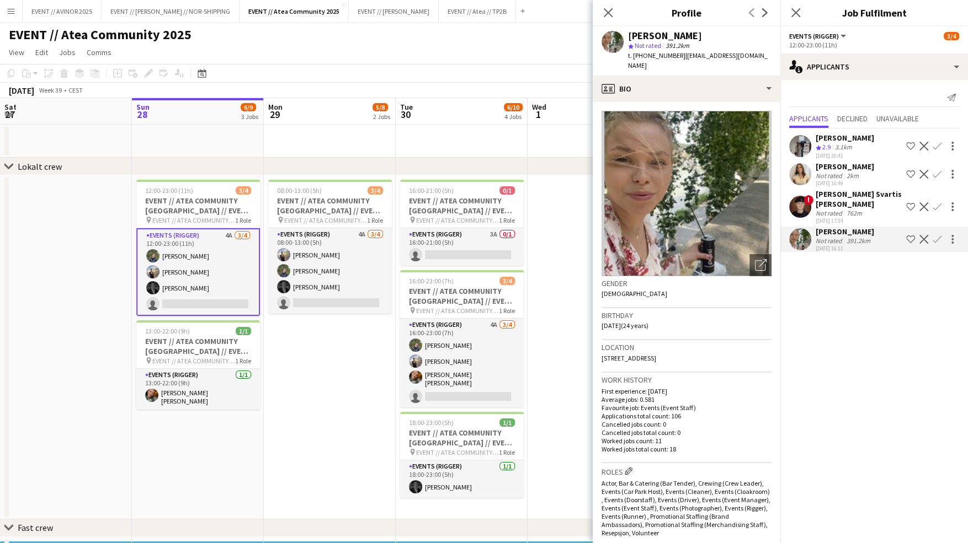
click at [834, 205] on div "[PERSON_NAME] Svartis [PERSON_NAME]" at bounding box center [859, 199] width 86 height 20
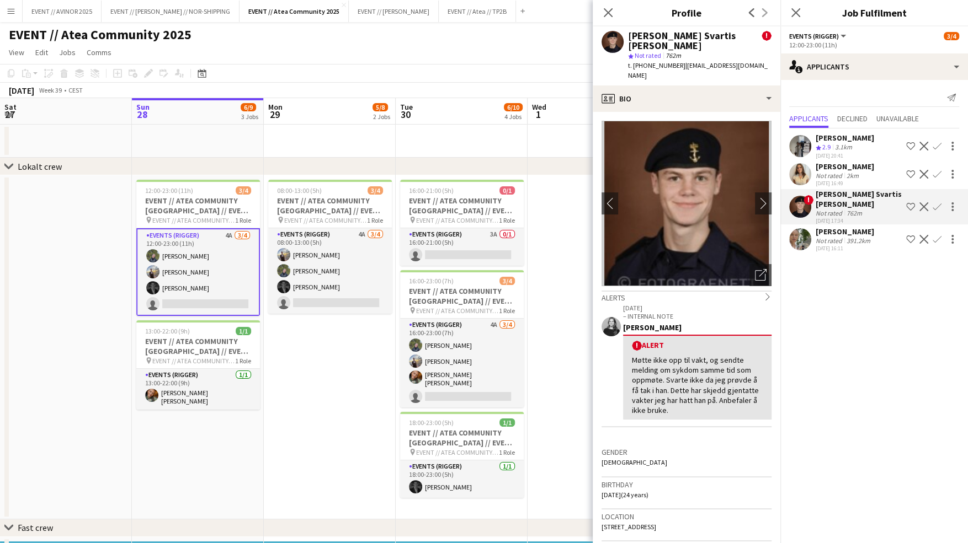
click at [844, 172] on div "2km" at bounding box center [852, 176] width 17 height 8
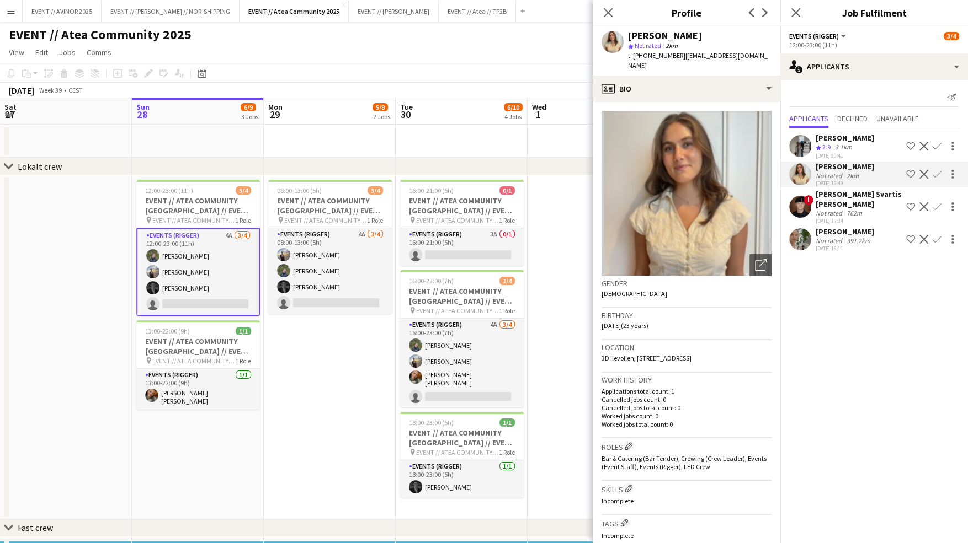
click at [848, 140] on div "[PERSON_NAME]" at bounding box center [845, 138] width 58 height 10
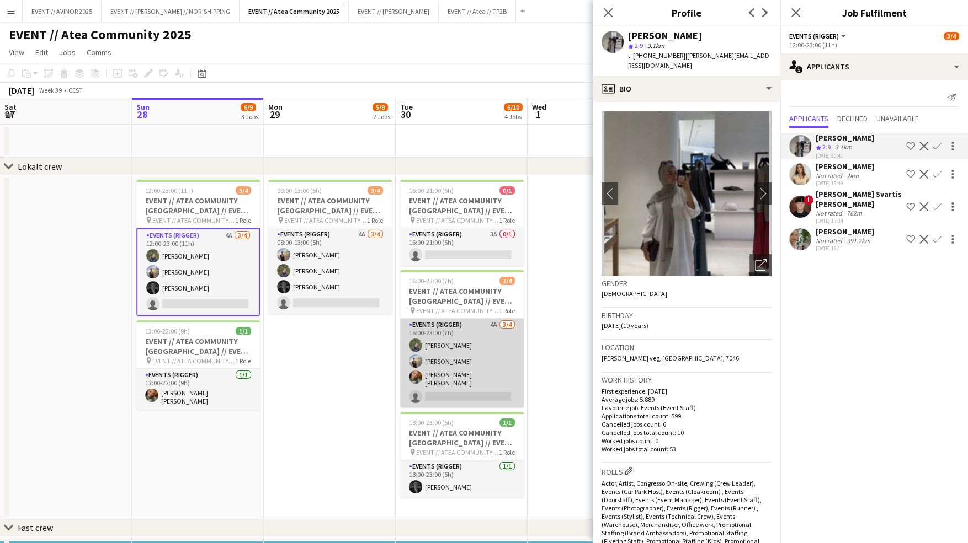
click at [477, 371] on app-card-role "Events (Rigger) 4A [DATE] 16:00-23:00 (7h) [PERSON_NAME] [PERSON_NAME] [PERSON_…" at bounding box center [462, 363] width 124 height 89
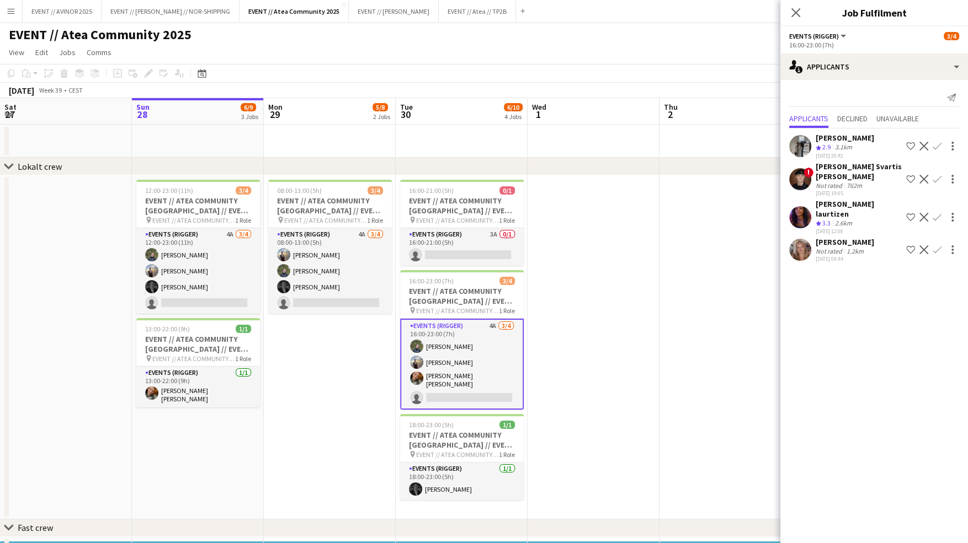
click at [827, 237] on div "[PERSON_NAME]" at bounding box center [845, 242] width 58 height 10
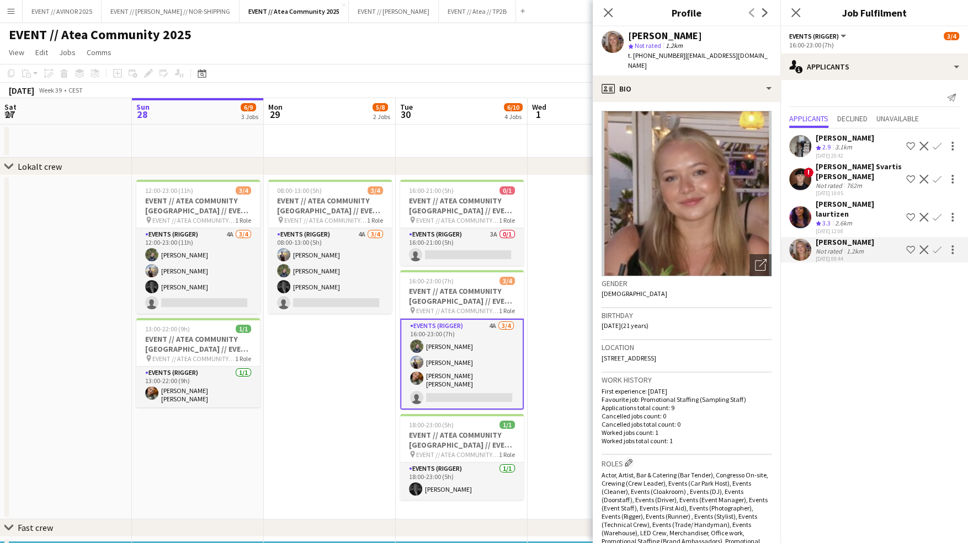
click at [827, 237] on div "[PERSON_NAME]" at bounding box center [845, 242] width 58 height 10
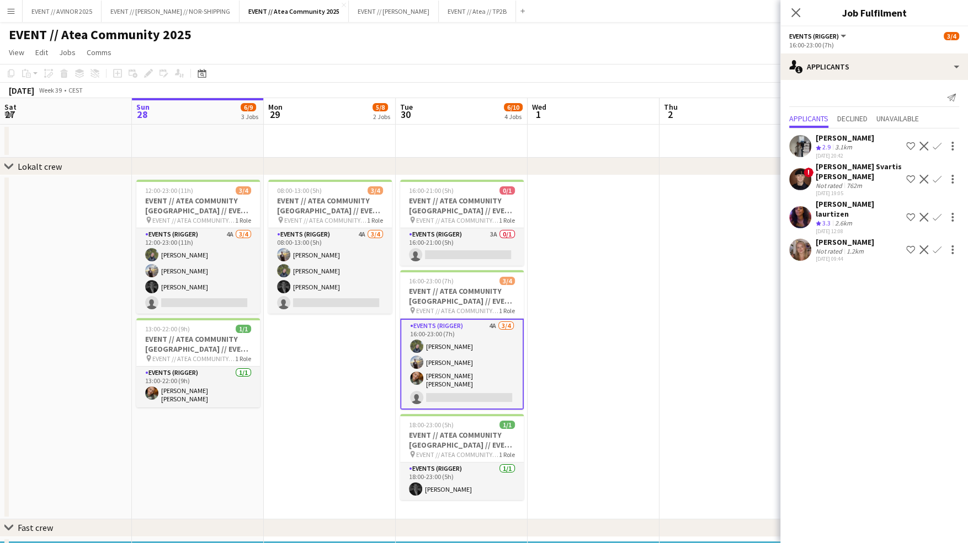
click at [944, 243] on div at bounding box center [951, 249] width 15 height 13
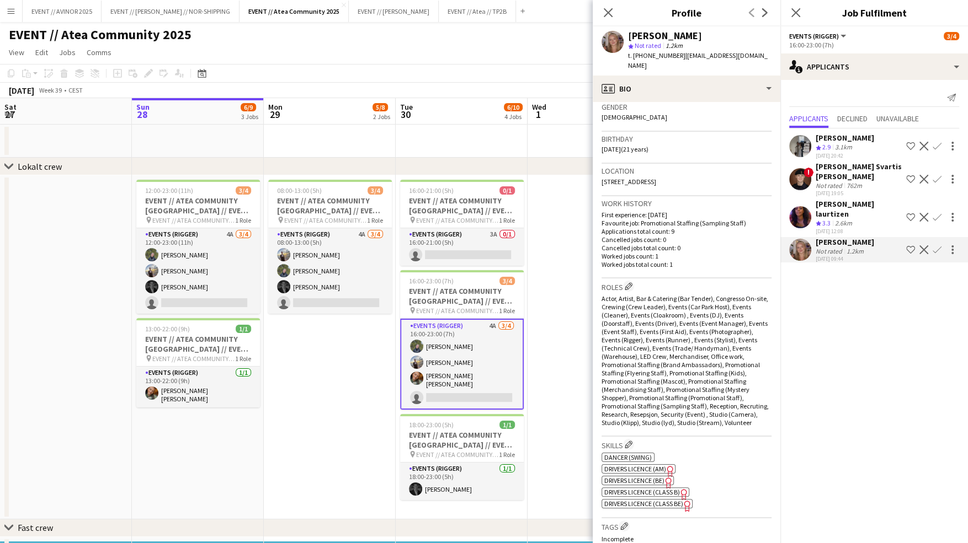
scroll to position [438, 0]
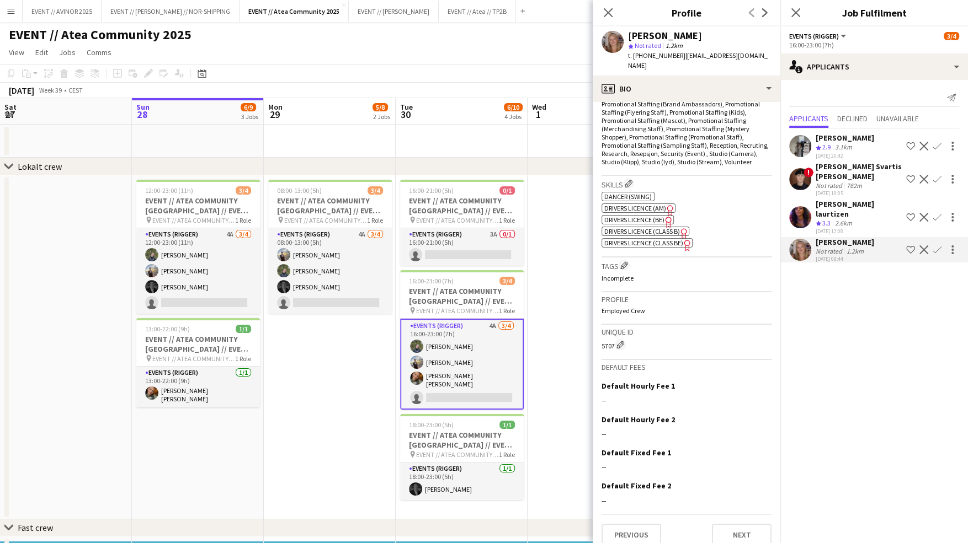
click at [936, 246] on app-icon "Confirm" at bounding box center [937, 250] width 9 height 9
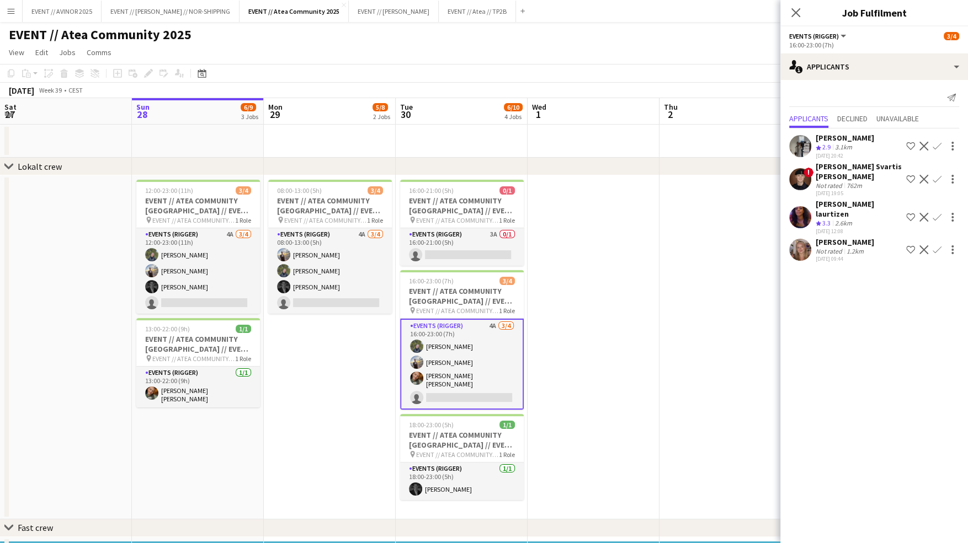
click at [938, 246] on app-icon "Confirm" at bounding box center [937, 250] width 9 height 9
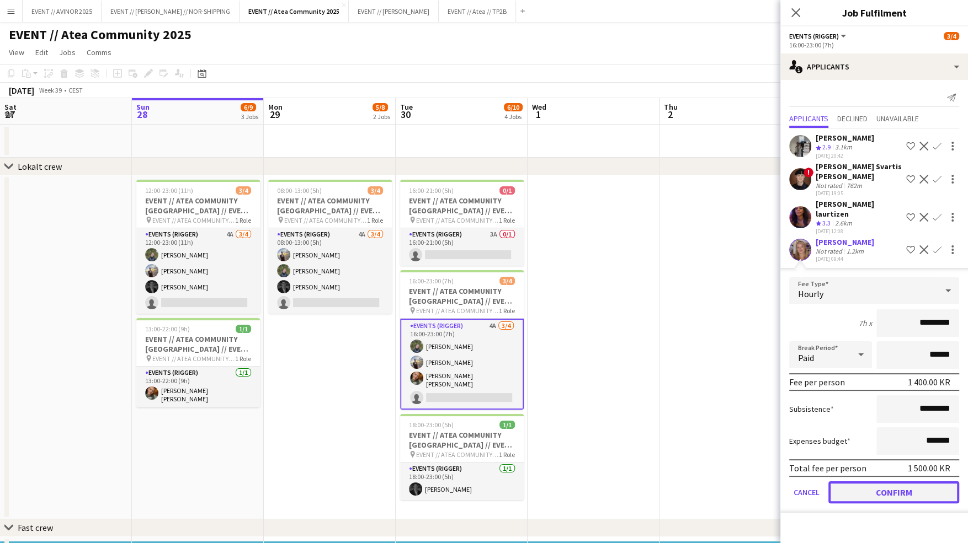
click at [892, 482] on button "Confirm" at bounding box center [893, 493] width 131 height 22
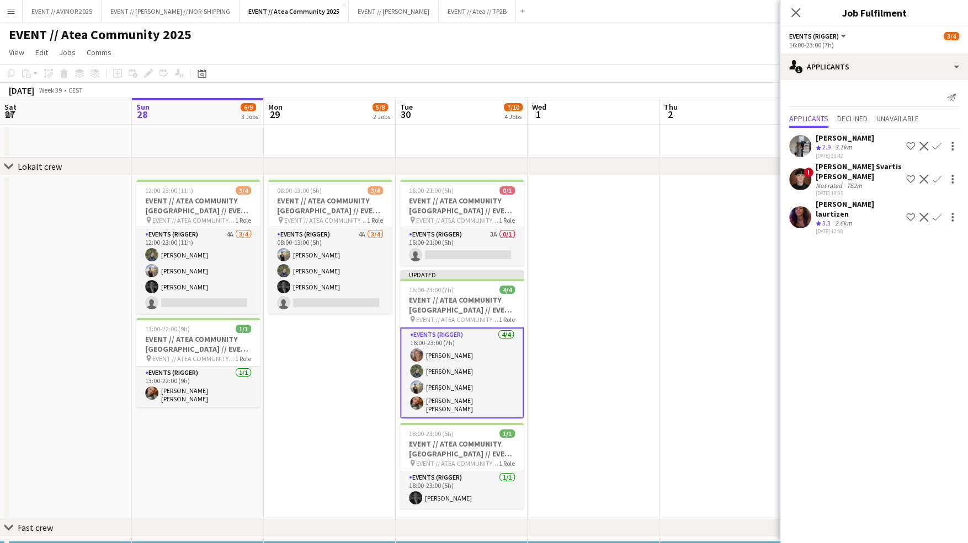
click at [798, 23] on div "Close pop-in" at bounding box center [795, 12] width 31 height 25
click at [793, 11] on icon "Close pop-in" at bounding box center [795, 12] width 10 height 10
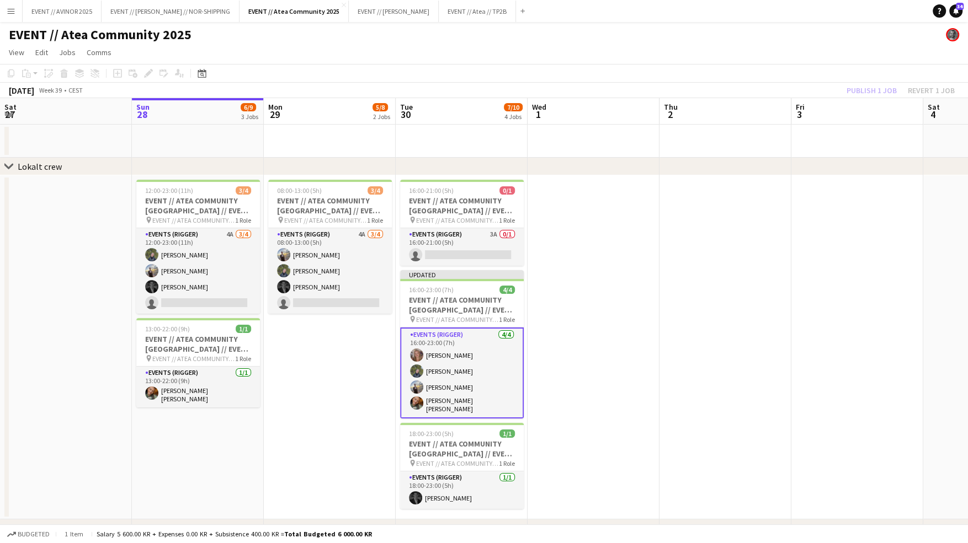
scroll to position [72, 0]
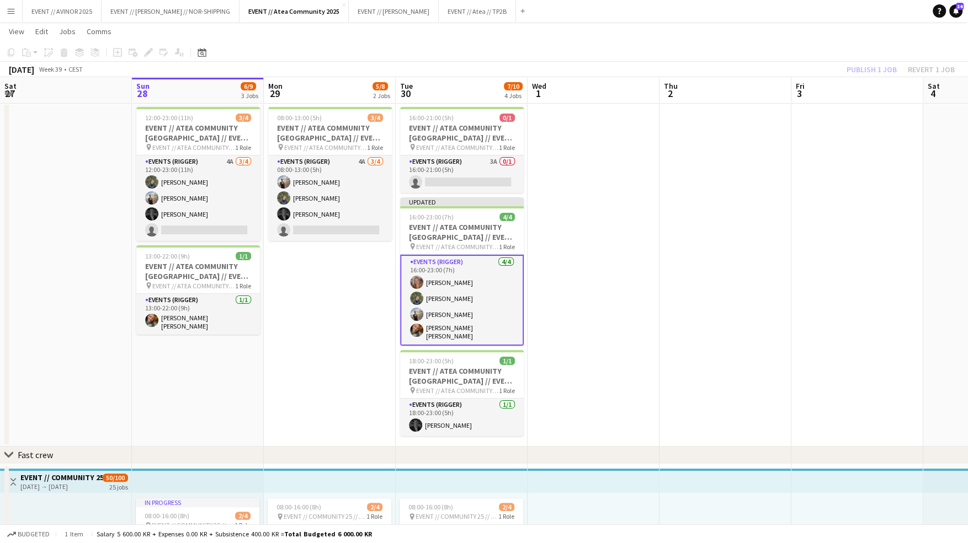
click at [871, 68] on div "Publish 1 job Revert 1 job" at bounding box center [900, 69] width 135 height 14
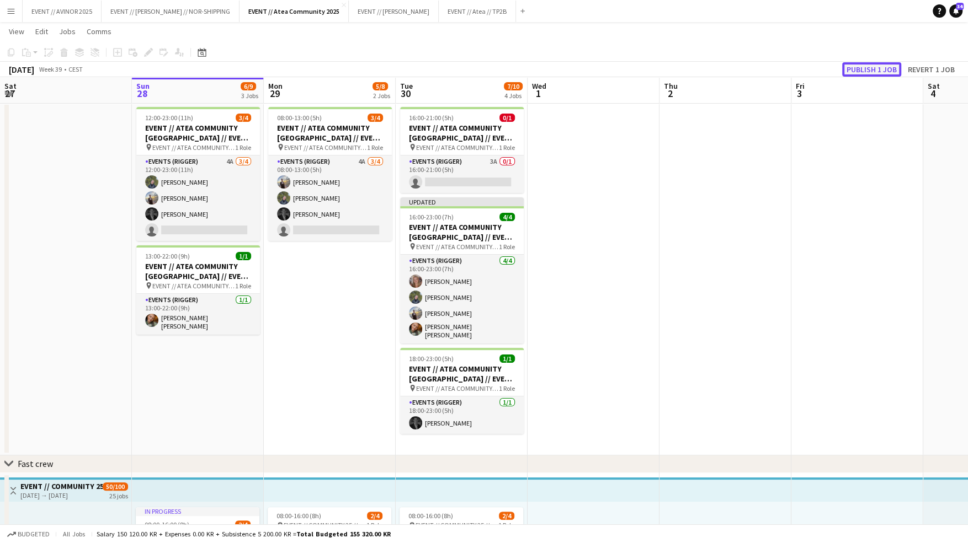
click at [856, 69] on button "Publish 1 job" at bounding box center [871, 69] width 59 height 14
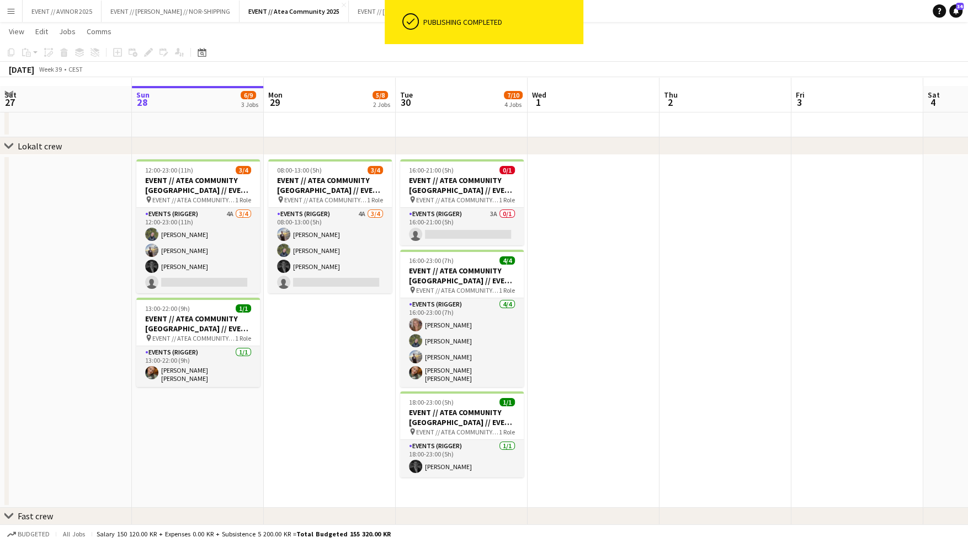
scroll to position [18, 0]
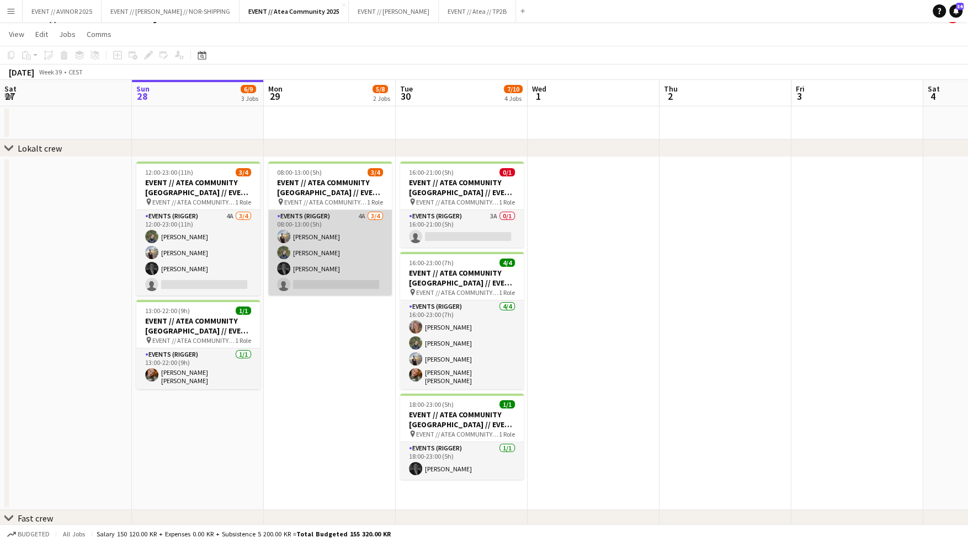
click at [360, 263] on app-card-role "Events (Rigger) 4A [DATE] 08:00-13:00 (5h) [PERSON_NAME] [PERSON_NAME] [PERSON_…" at bounding box center [330, 253] width 124 height 86
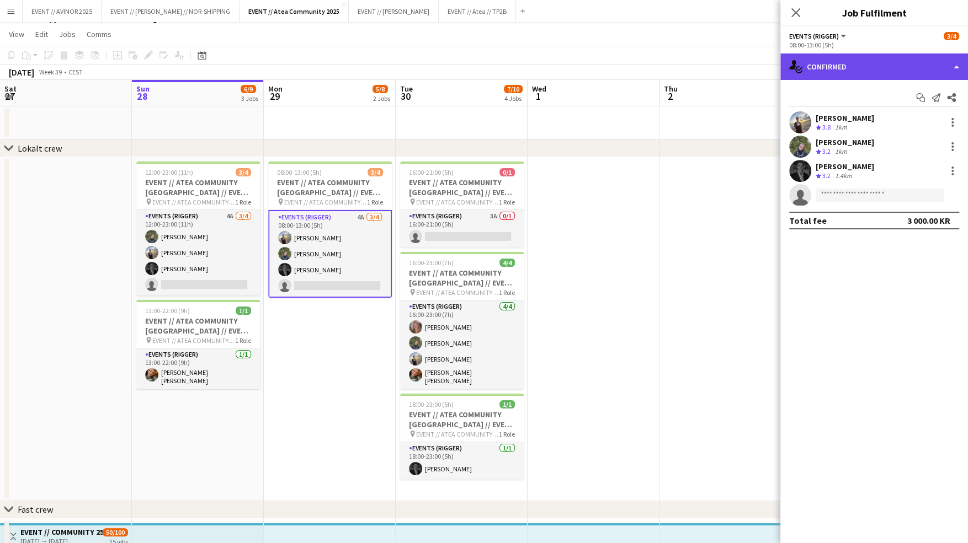
click at [874, 69] on div "single-neutral-actions-check-2 Confirmed" at bounding box center [874, 67] width 188 height 26
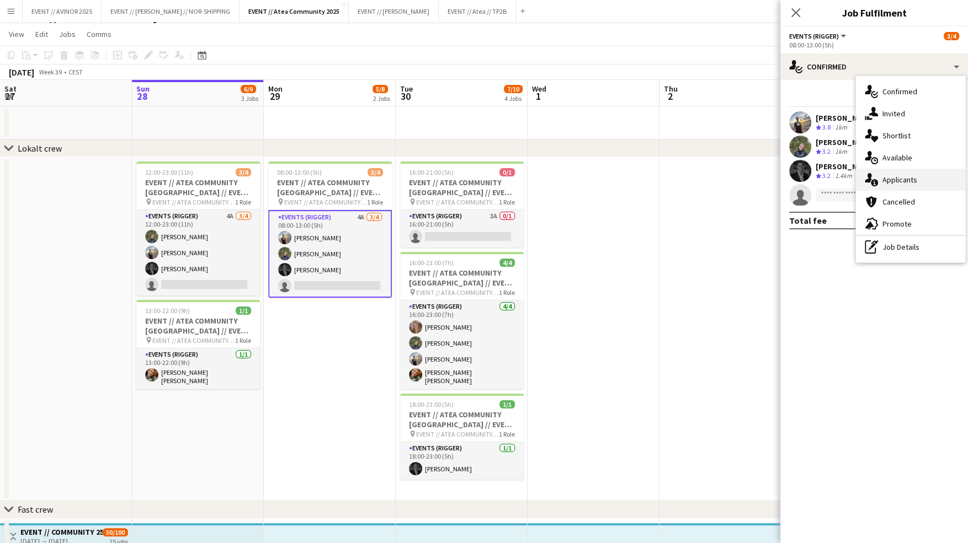
click at [903, 180] on span "Applicants" at bounding box center [899, 180] width 35 height 10
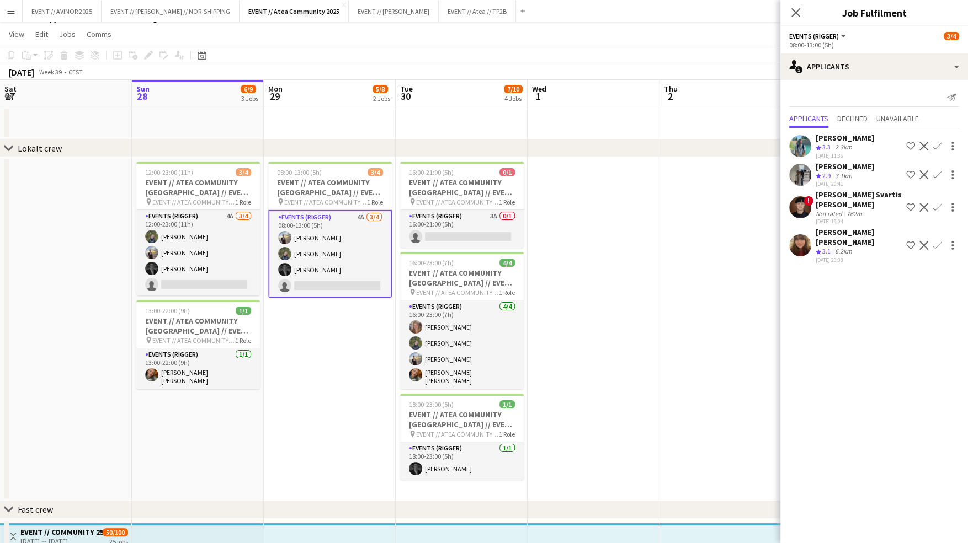
click at [866, 247] on div "Crew rating 3.1 6.2km" at bounding box center [859, 251] width 86 height 9
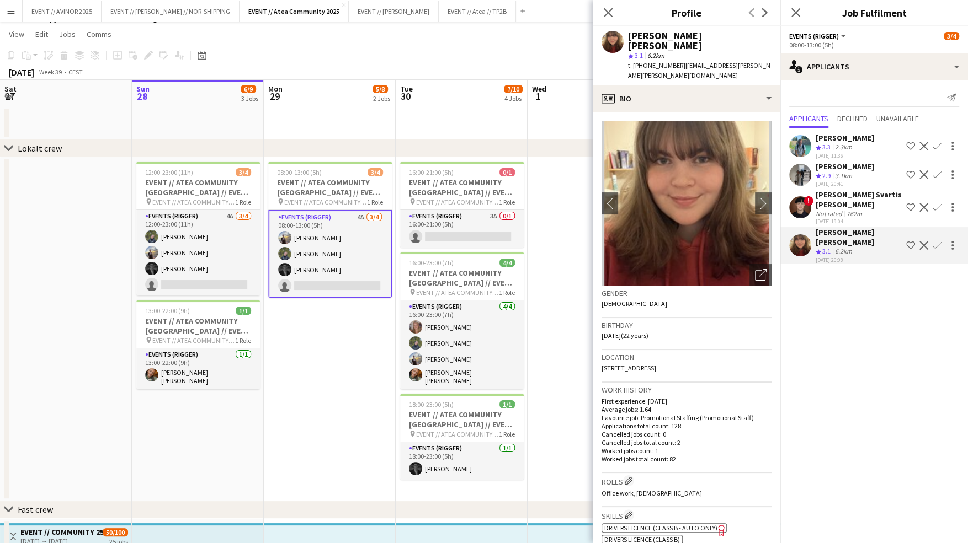
click at [536, 138] on app-date-cell at bounding box center [593, 122] width 132 height 33
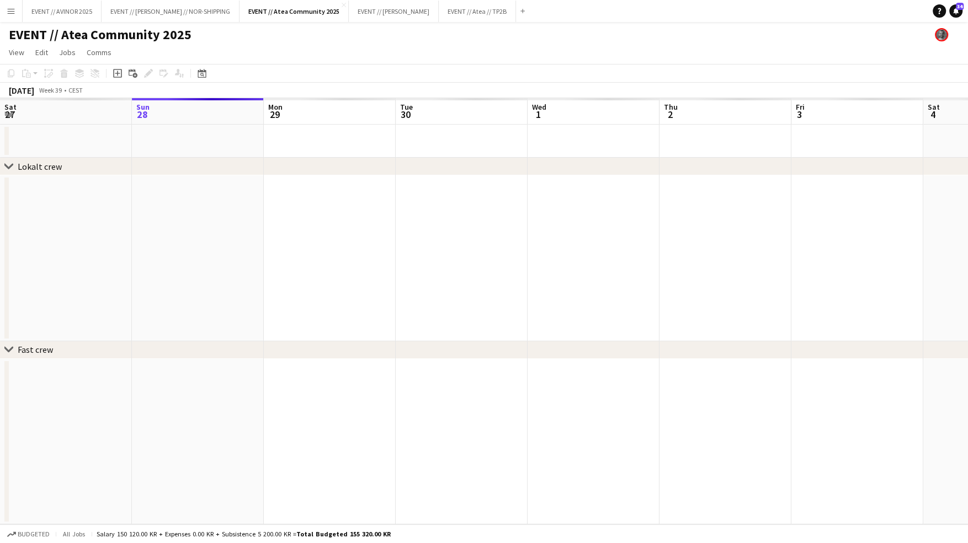
scroll to position [0, 0]
